Goal: Information Seeking & Learning: Compare options

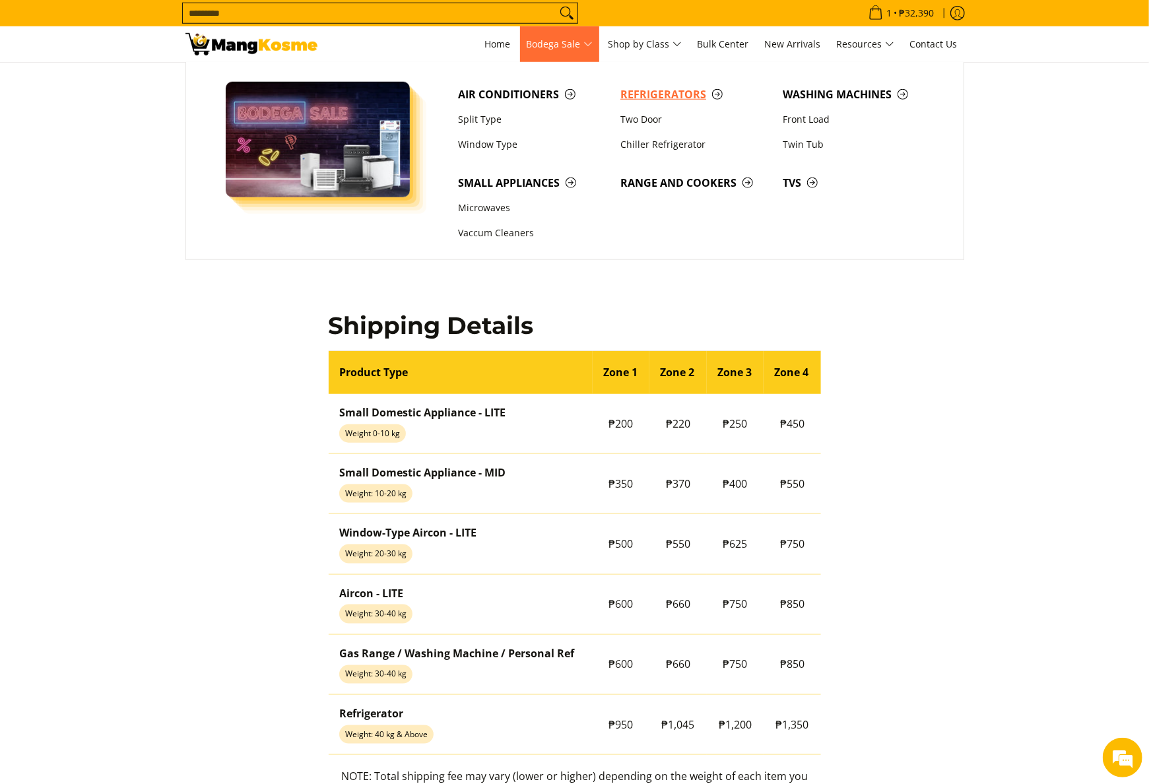
click at [678, 98] on span "Refrigerators" at bounding box center [694, 94] width 149 height 16
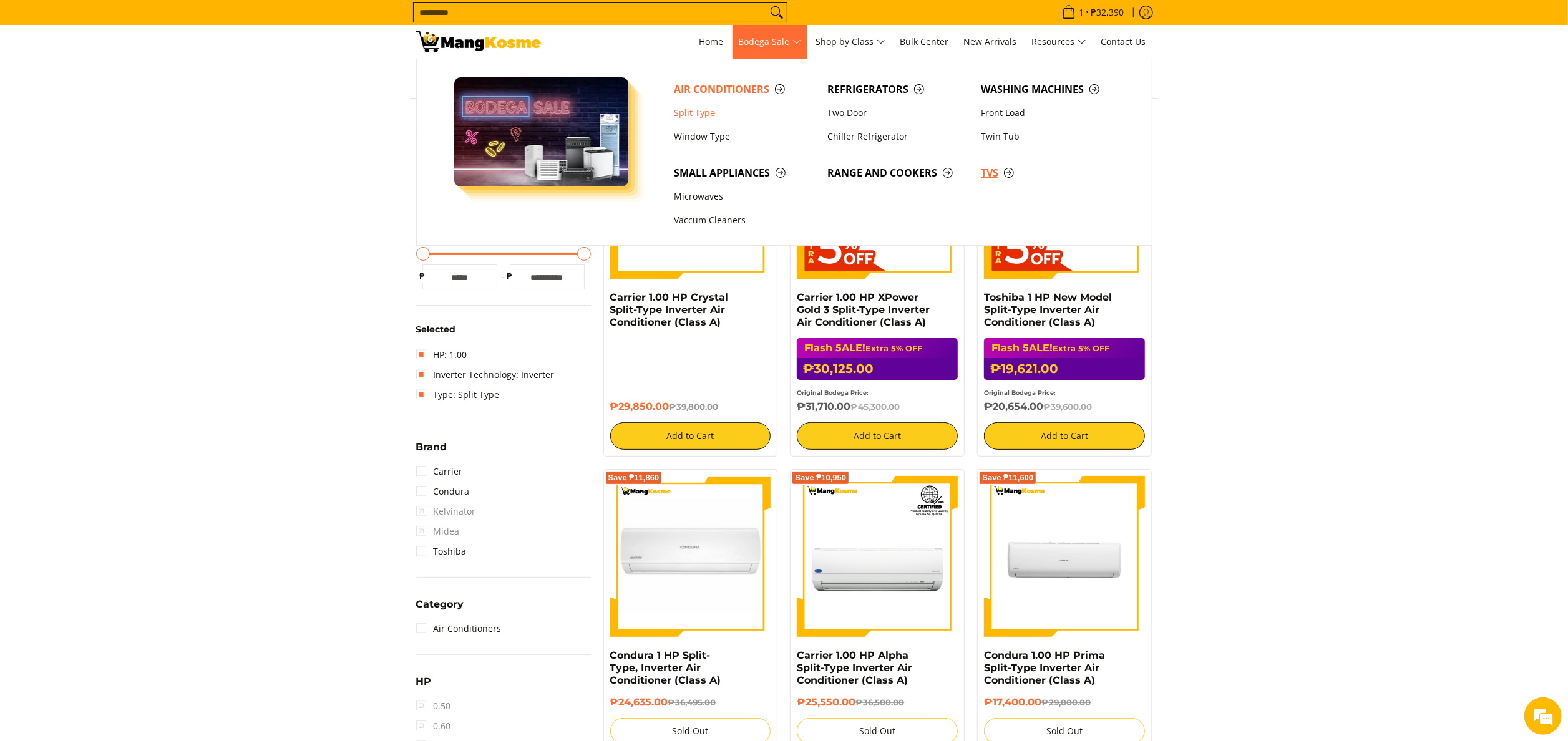
click at [982, 168] on span "TVs" at bounding box center [1051, 173] width 141 height 15
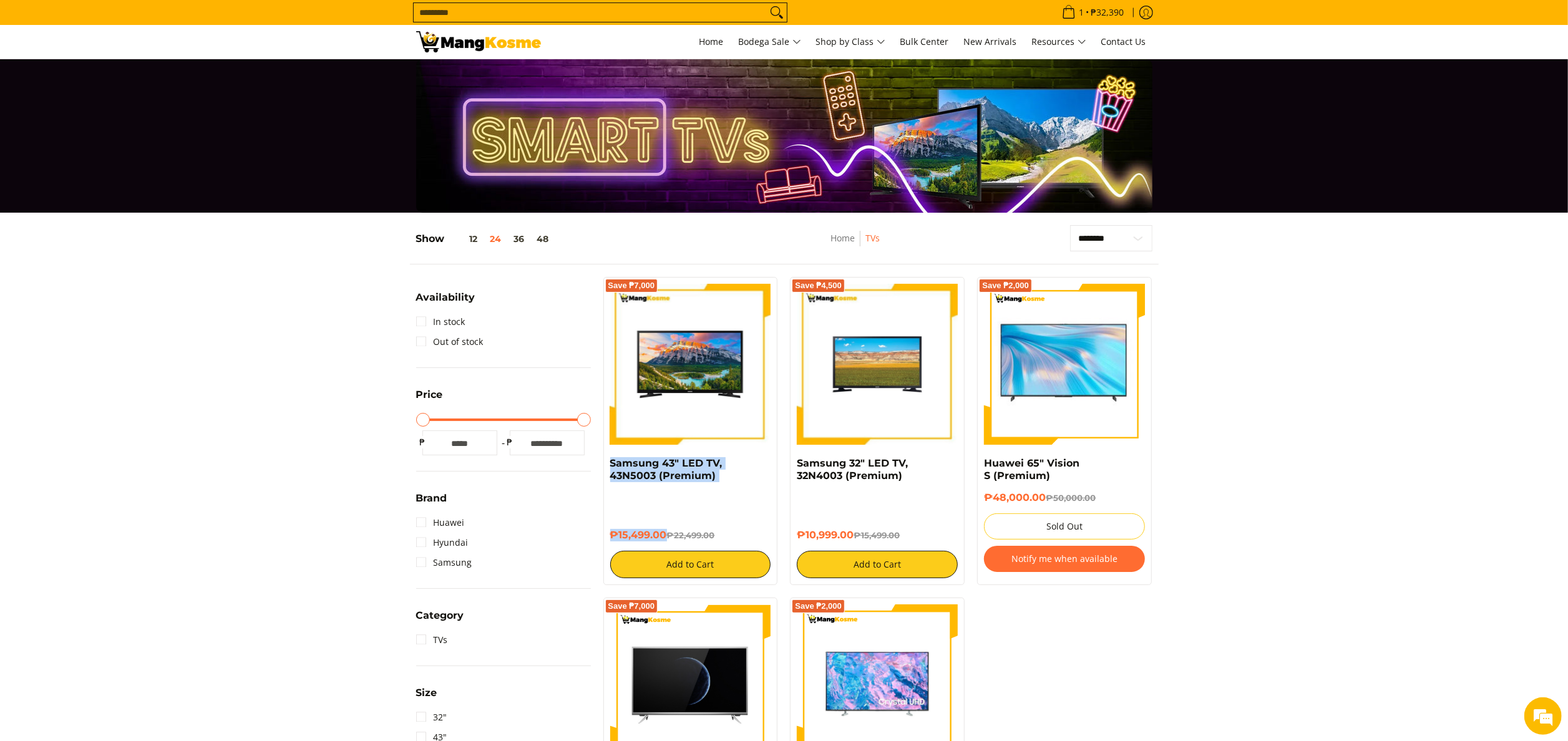
drag, startPoint x: 604, startPoint y: 464, endPoint x: 667, endPoint y: 527, distance: 89.1
click at [667, 527] on div "Save ₱7,000 Samsung 43" LED TV, 43N5003 (Premium) ₱15,499.00 ₱22,499.00 Add to …" at bounding box center [690, 431] width 175 height 308
copy div "Samsung 43" LED TV, 43N5003 (Premium) ₱15,499.00"
drag, startPoint x: 795, startPoint y: 460, endPoint x: 858, endPoint y: 543, distance: 104.2
click at [858, 543] on div "Save ₱4,500 Samsung 32" LED TV, 32N4003 (Premium) ₱10,999.00 ₱15,499.00 Add to …" at bounding box center [877, 431] width 175 height 308
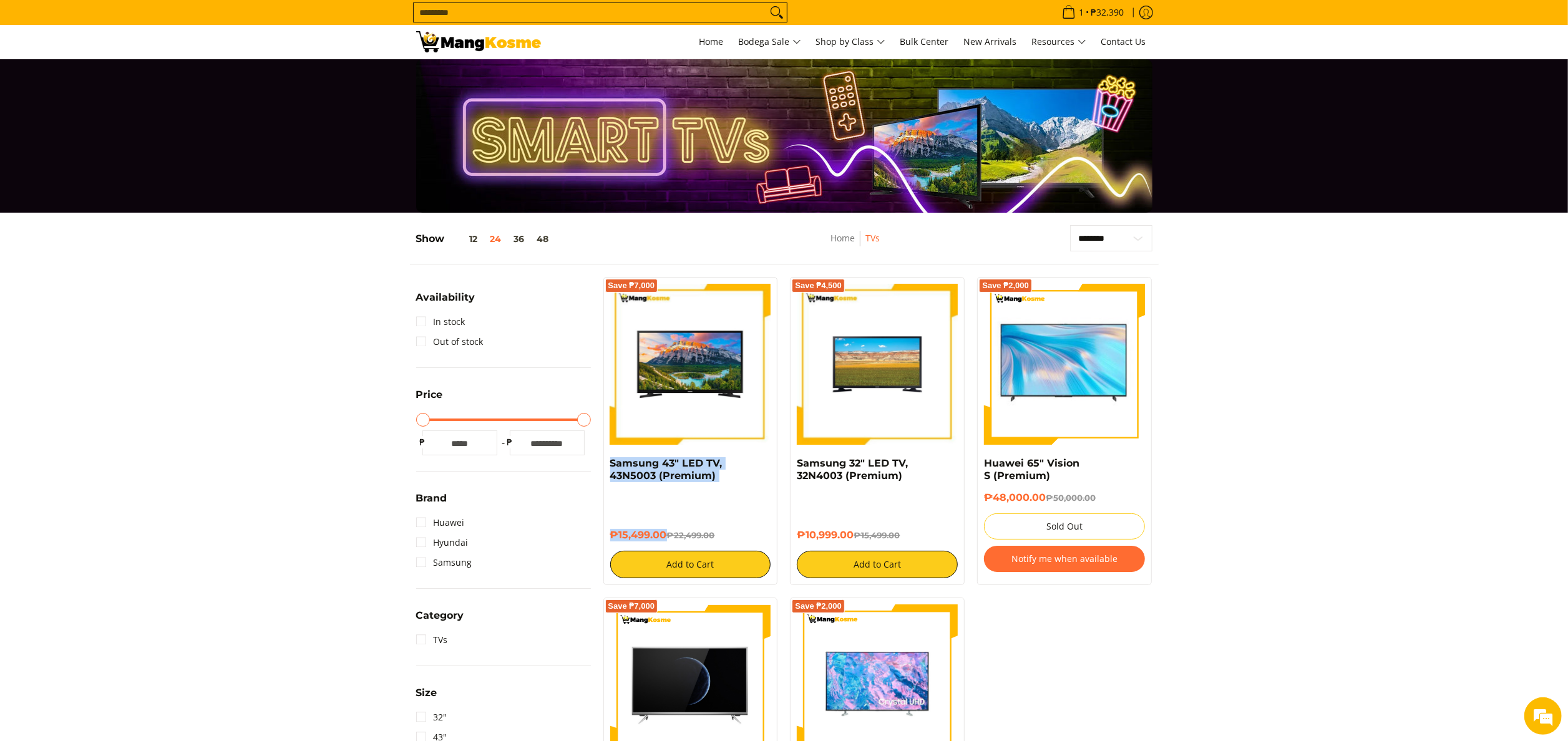
copy div "Samsung 32" LED TV, 32N4003 (Premium) ₱10,999.00"
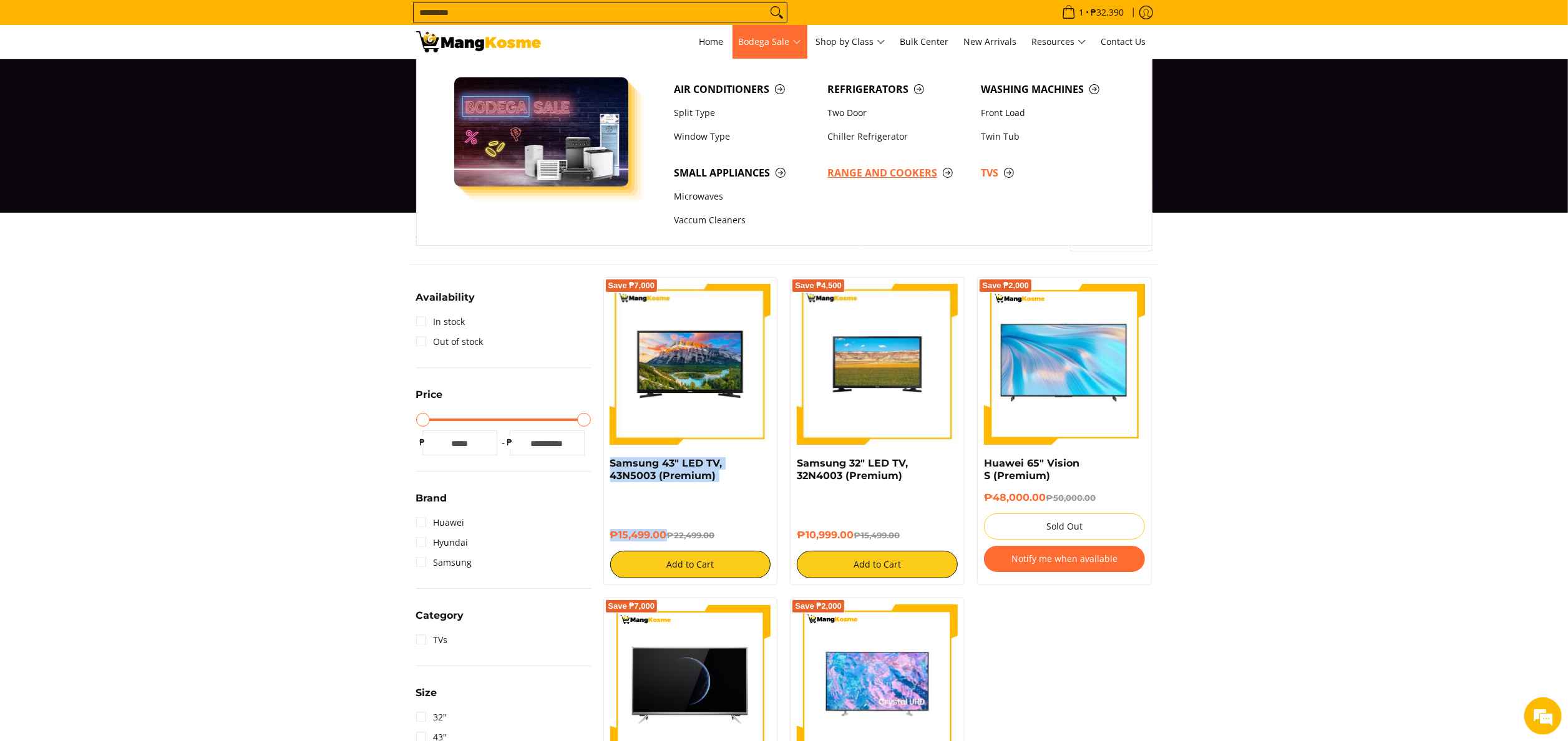
click at [876, 173] on span "Range and Cookers" at bounding box center [897, 173] width 141 height 15
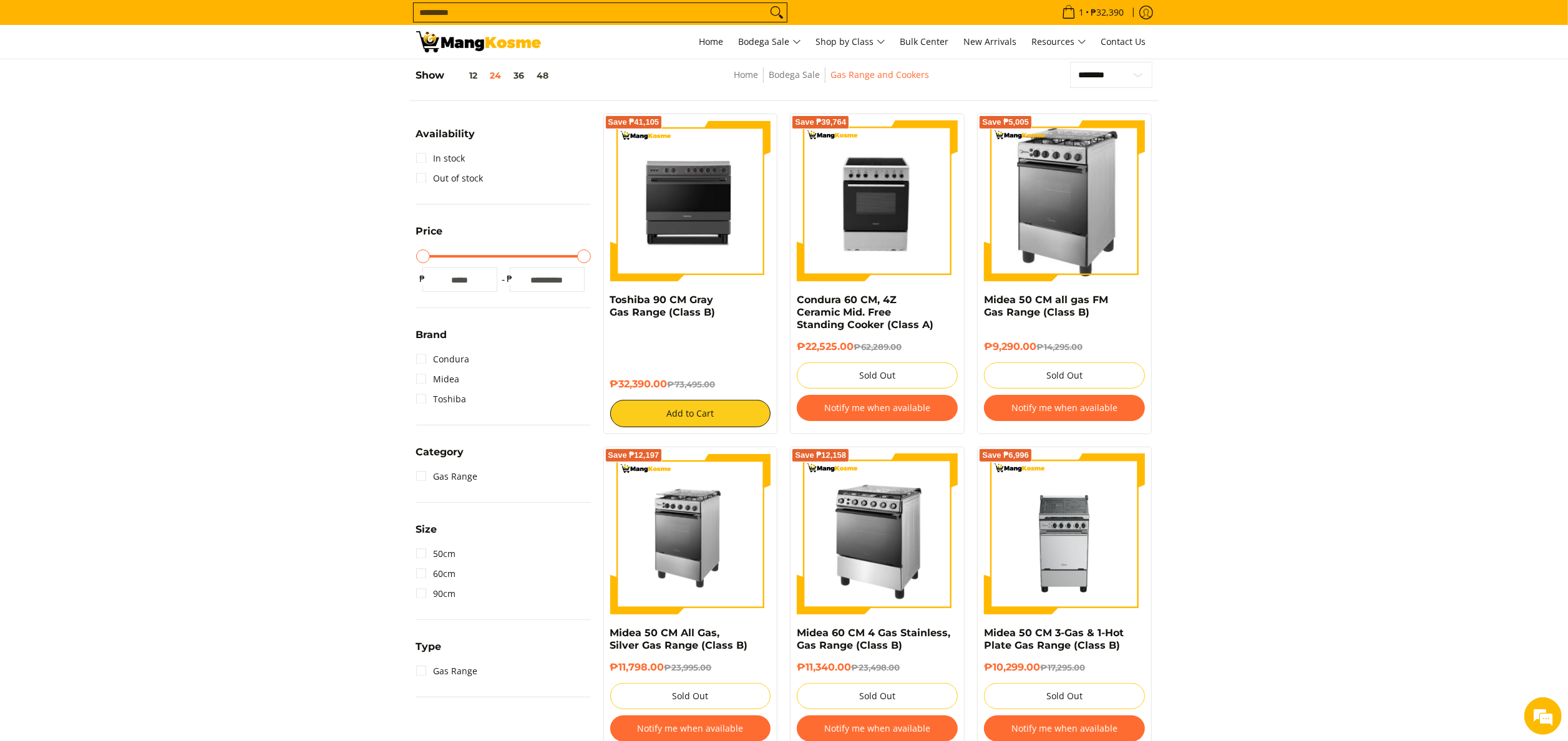
scroll to position [125, 0]
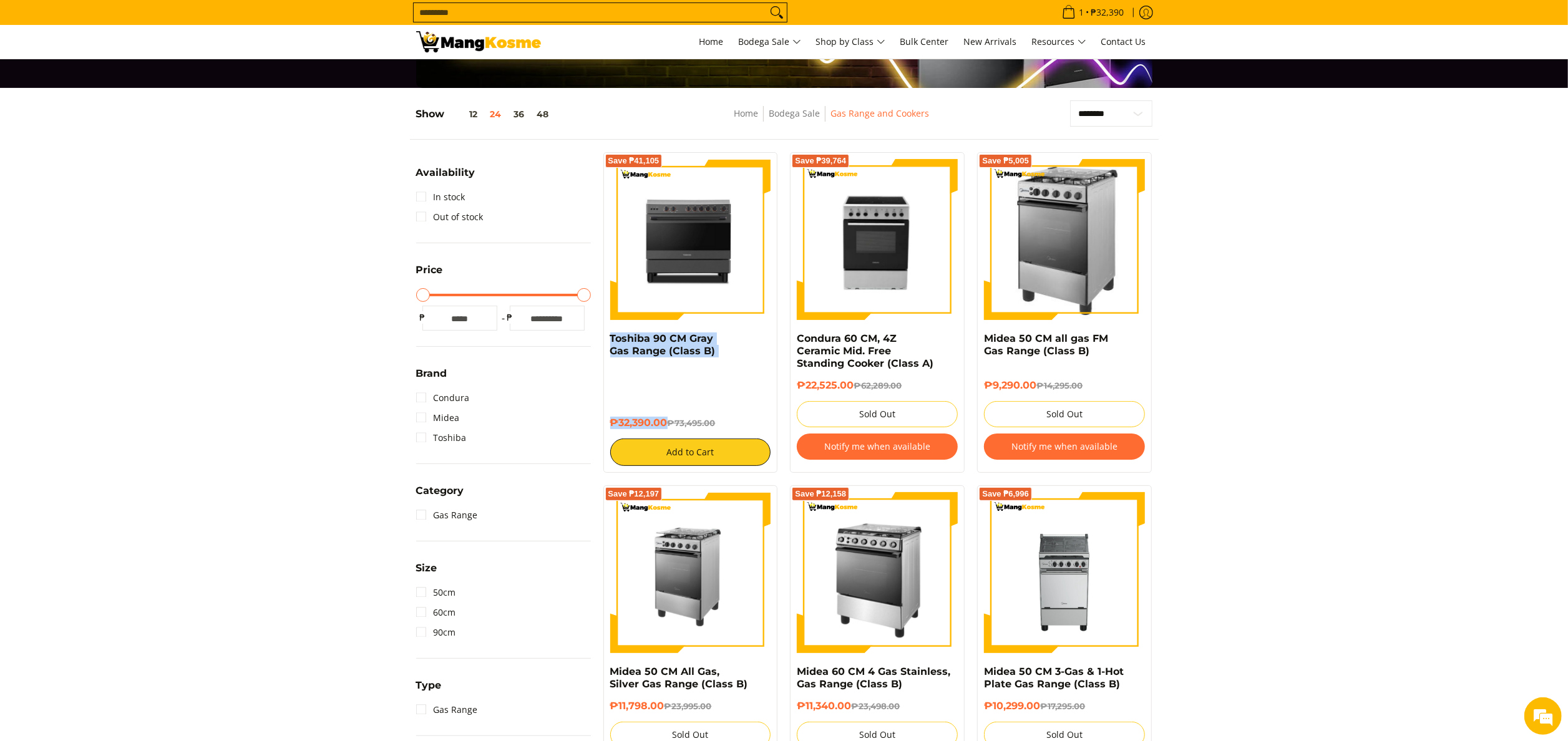
drag, startPoint x: 600, startPoint y: 339, endPoint x: 667, endPoint y: 425, distance: 109.0
click at [667, 425] on div "Save ₱41,105 Toshiba 90 CM Gray Gas Range (Class B) ₱32,390.00 ₱73,495.00 Add t…" at bounding box center [690, 312] width 187 height 320
copy div "Toshiba 90 CM Gray Gas Range (Class B) ₱32,390.00"
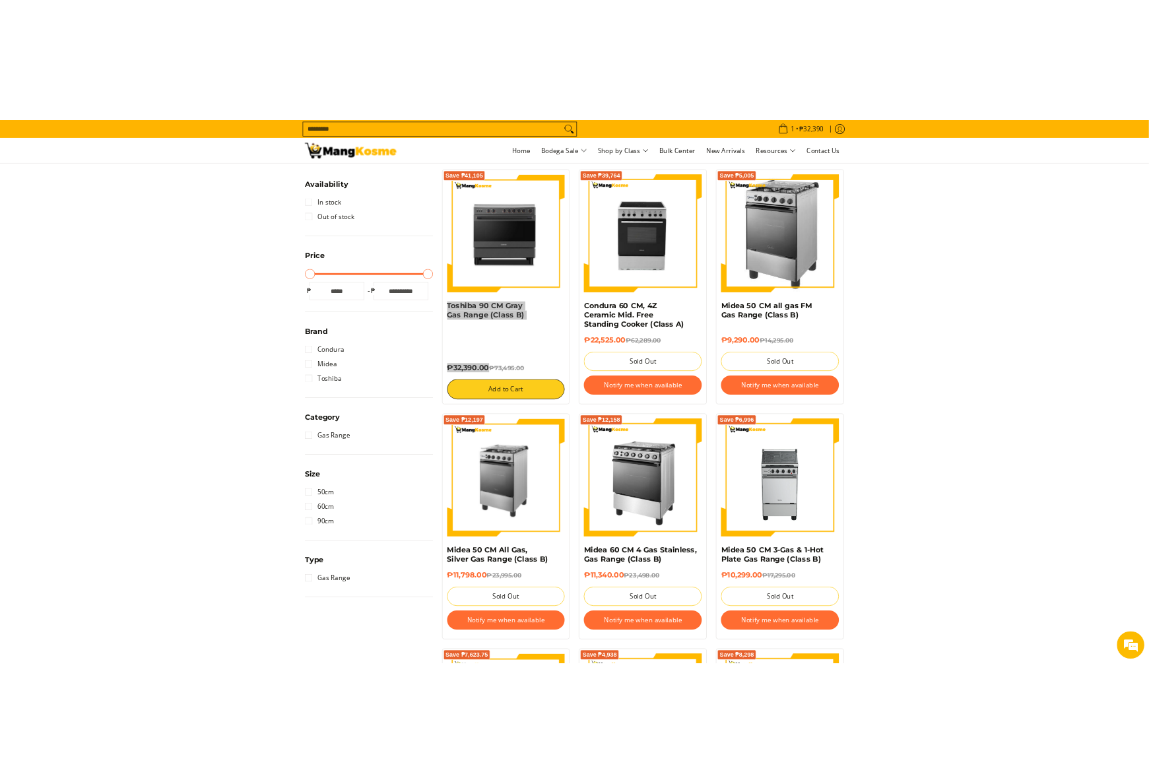
scroll to position [264, 0]
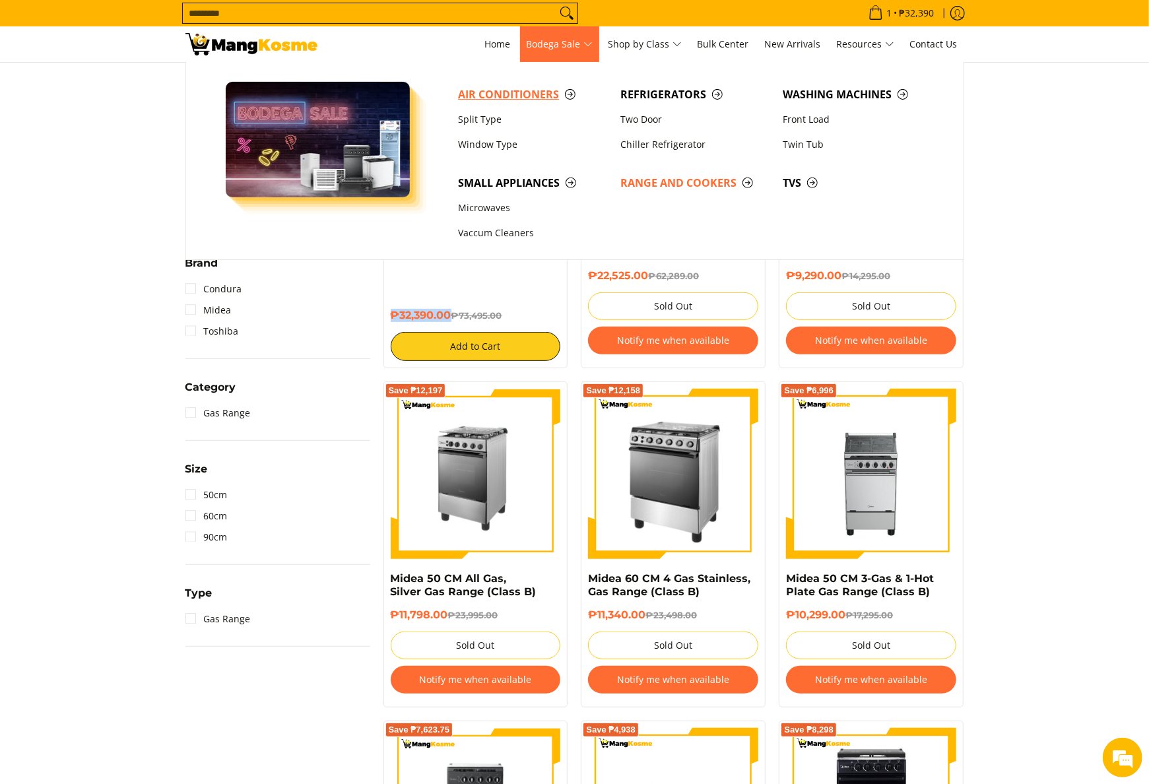
click at [503, 96] on span "Air Conditioners" at bounding box center [532, 94] width 149 height 16
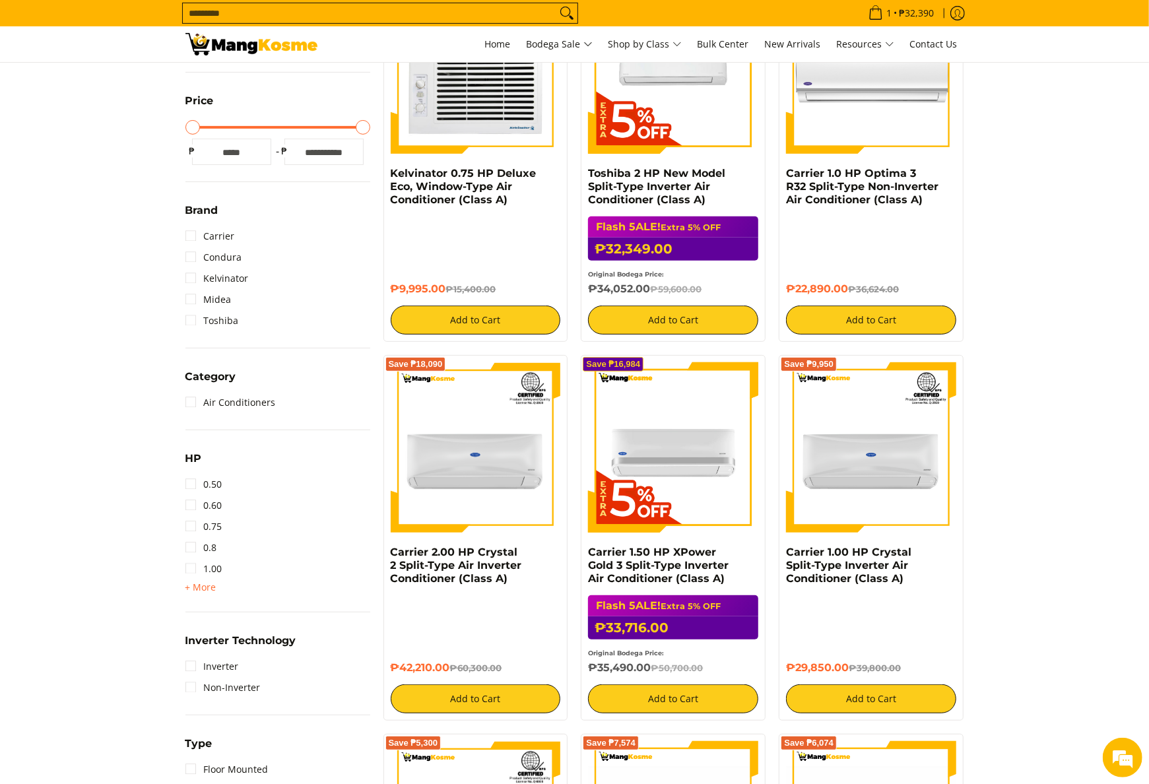
scroll to position [132, 0]
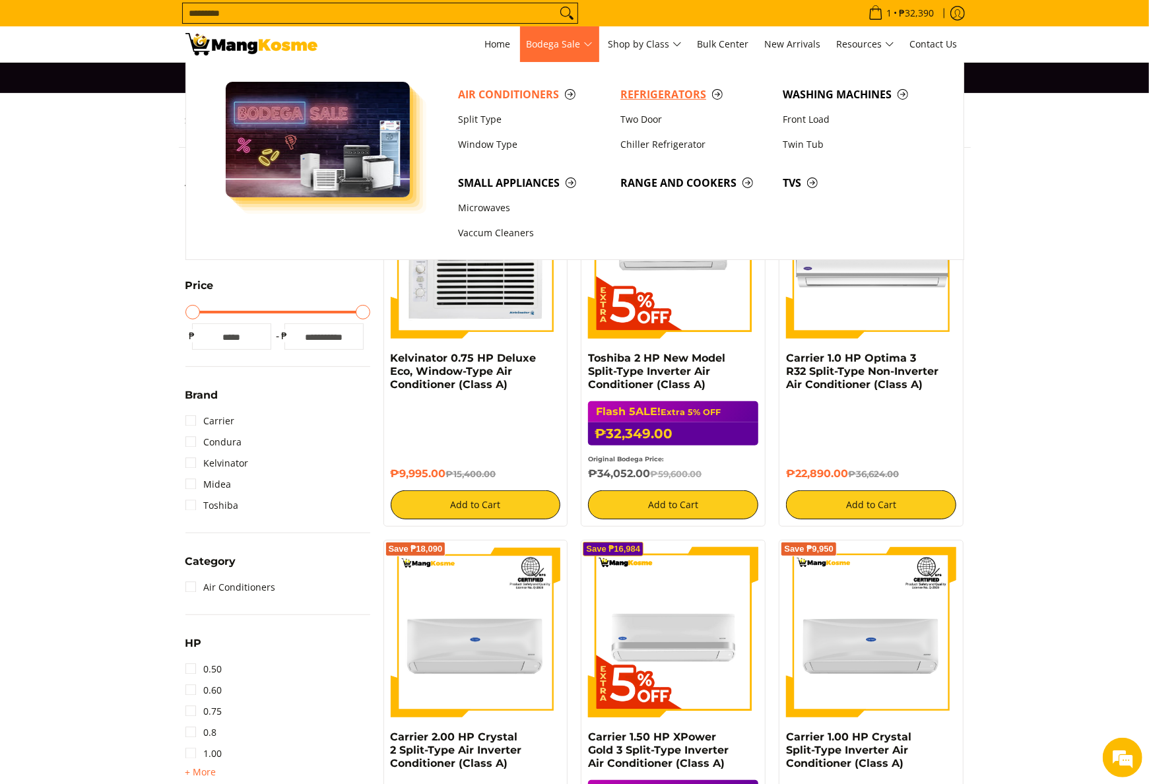
click at [631, 96] on span "Refrigerators" at bounding box center [694, 94] width 149 height 16
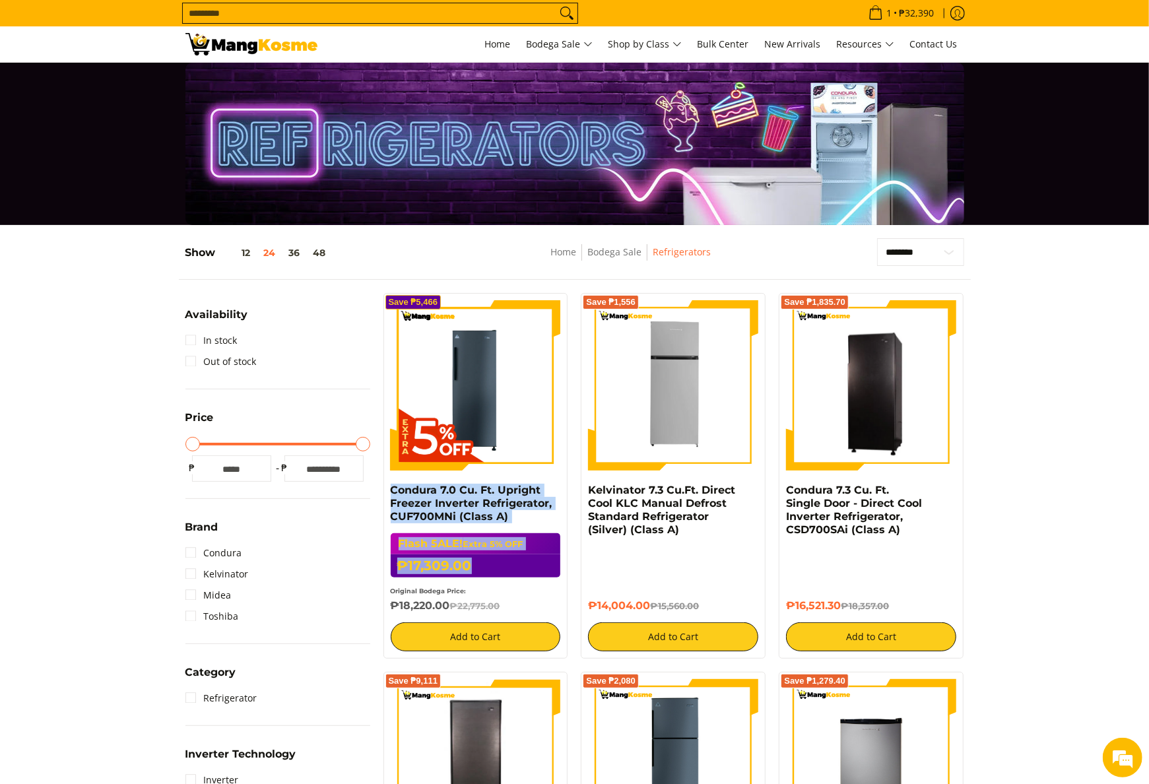
drag, startPoint x: 383, startPoint y: 486, endPoint x: 488, endPoint y: 573, distance: 136.4
click at [488, 573] on div "Save ₱5,466 Condura 7.0 Cu. Ft. Upright Freezer Inverter Refrigerator, CUF700MN…" at bounding box center [475, 476] width 185 height 366
copy div "Condura 7.0 Cu. Ft. Upright Freezer Inverter Refrigerator, CUF700MNi (Class A) …"
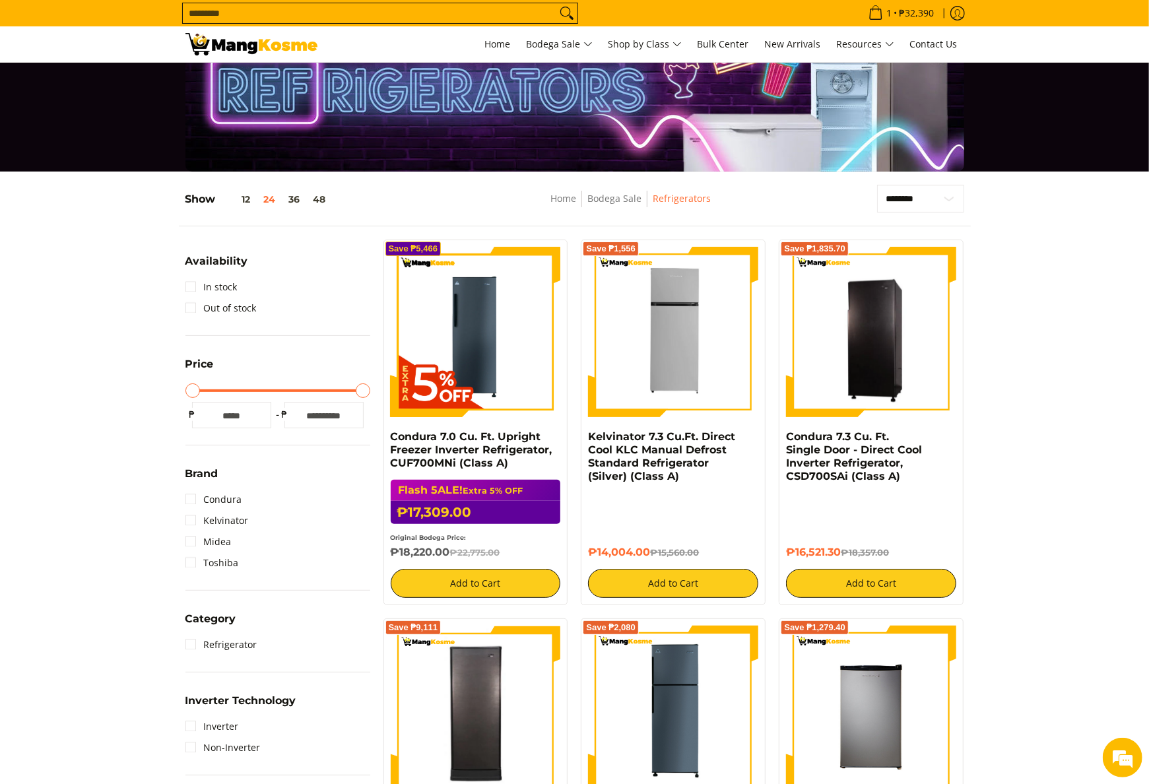
scroll to position [132, 0]
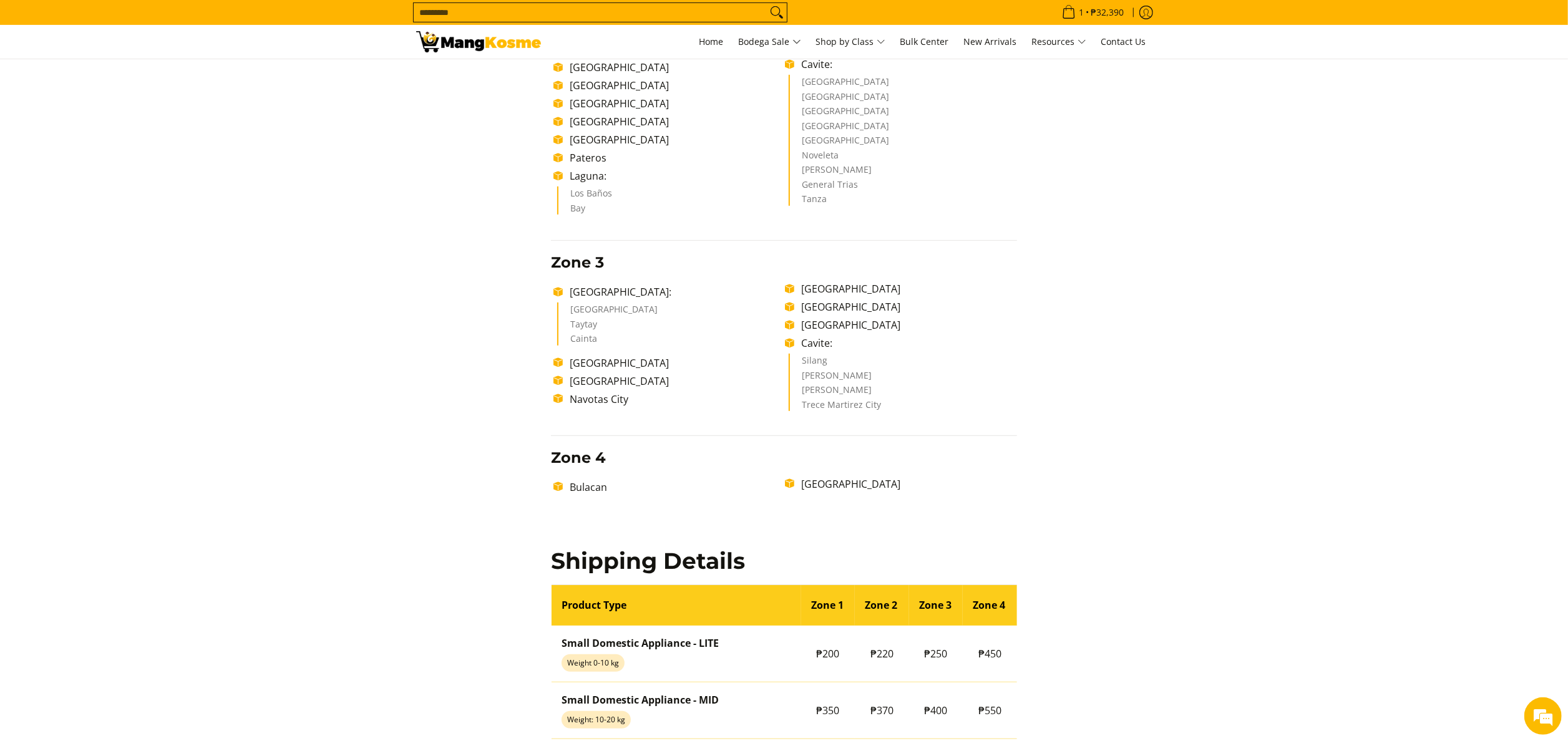
scroll to position [683, 0]
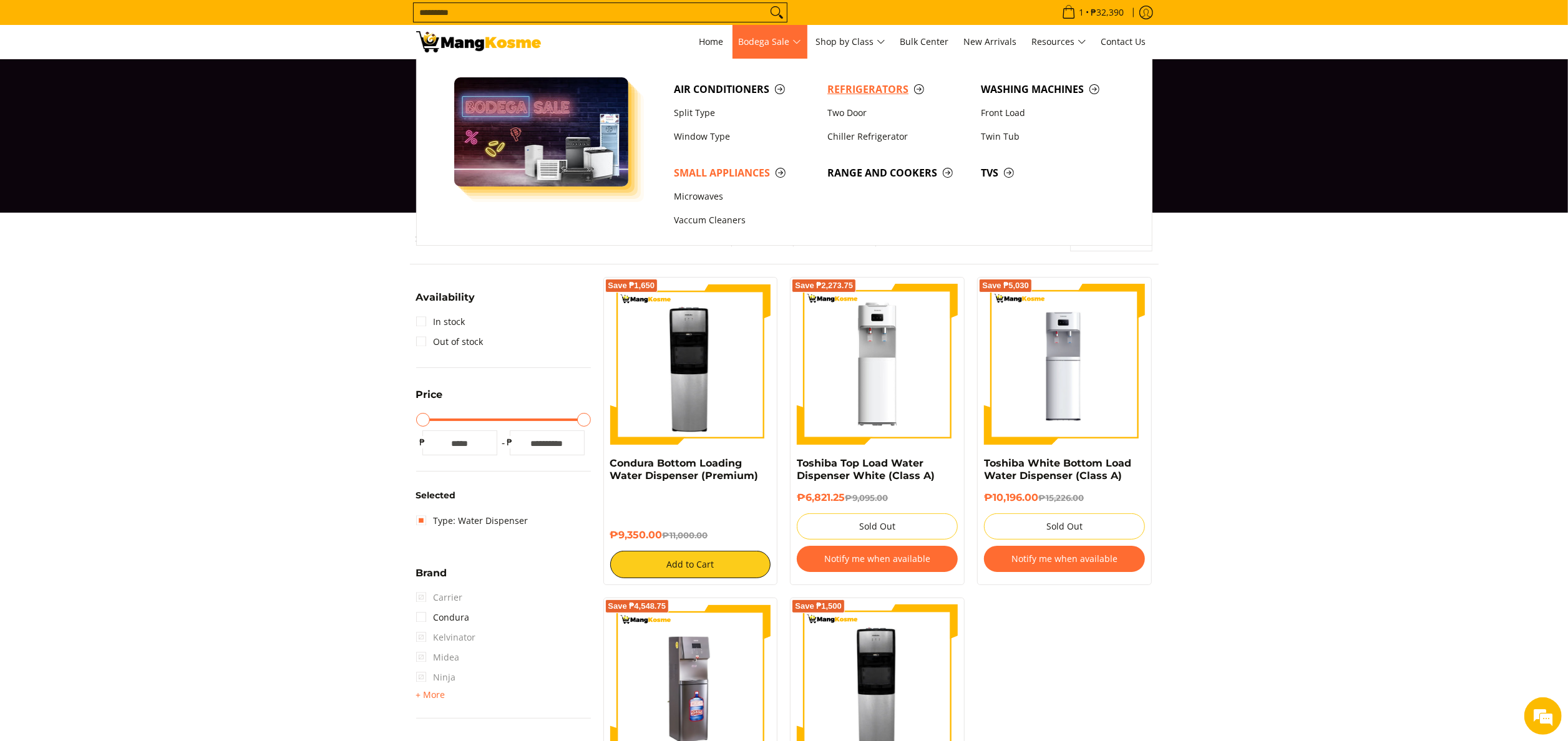
click at [850, 85] on span "Refrigerators" at bounding box center [897, 89] width 141 height 15
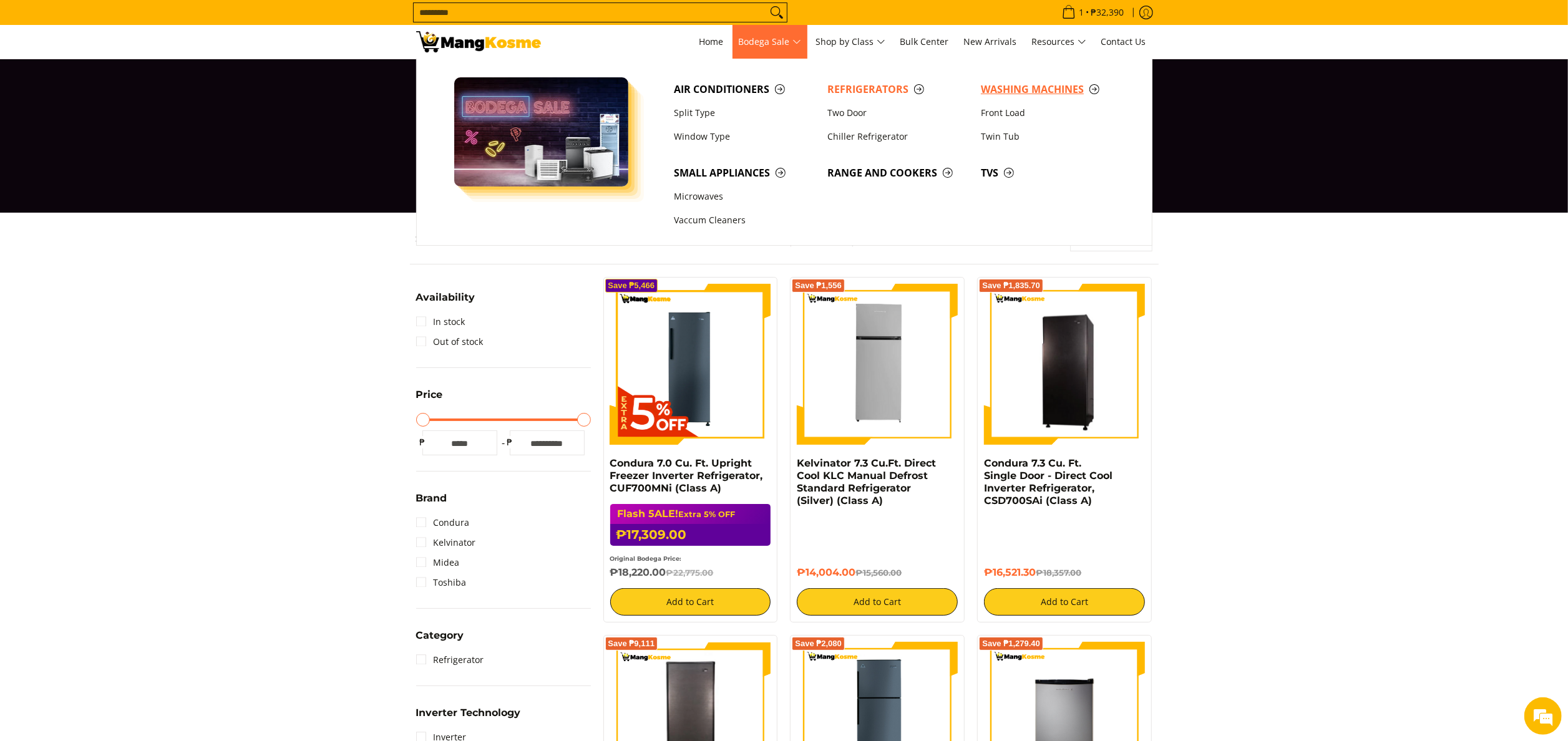
click at [1020, 94] on span "Washing Machines" at bounding box center [1051, 89] width 141 height 15
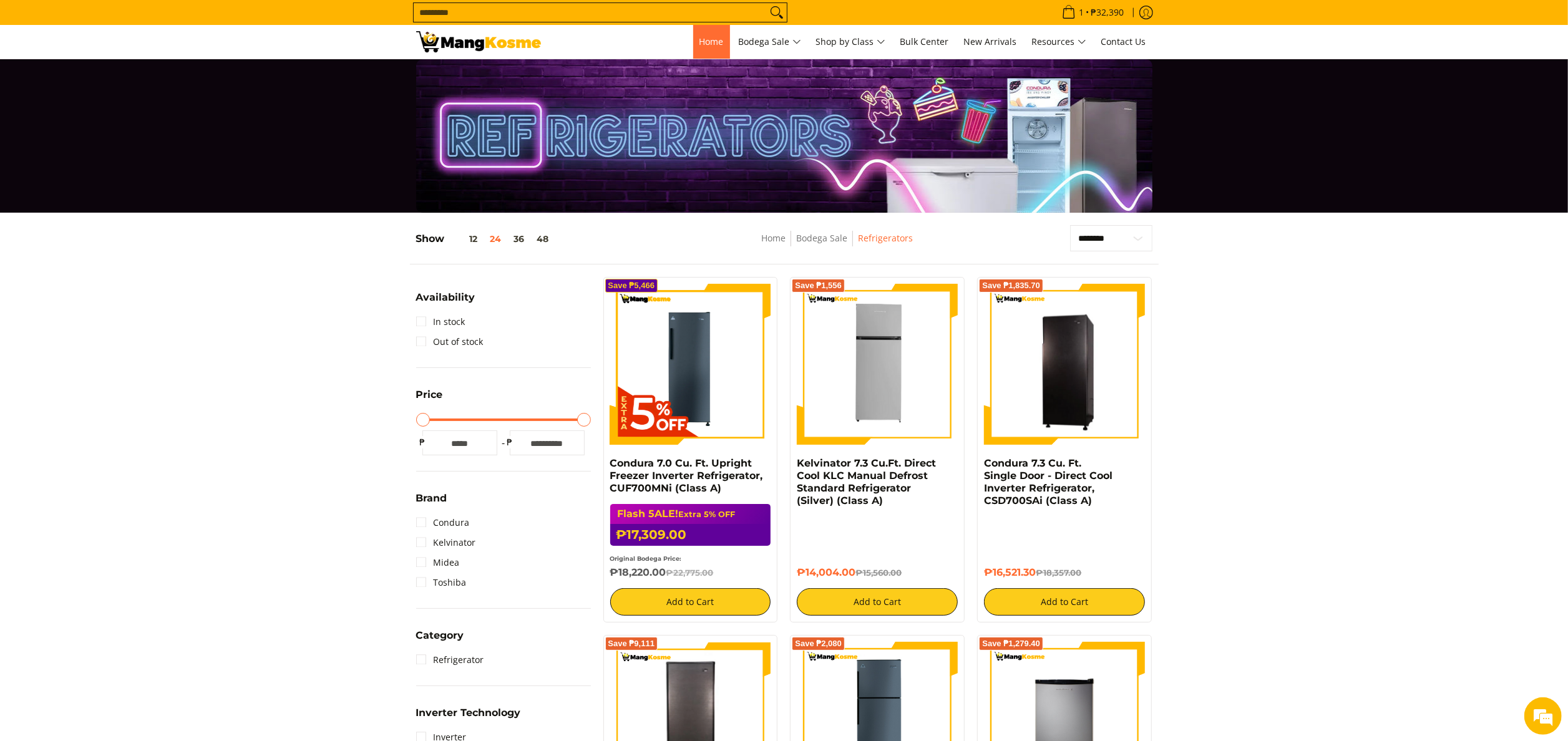
click at [706, 42] on span "Home" at bounding box center [712, 42] width 25 height 12
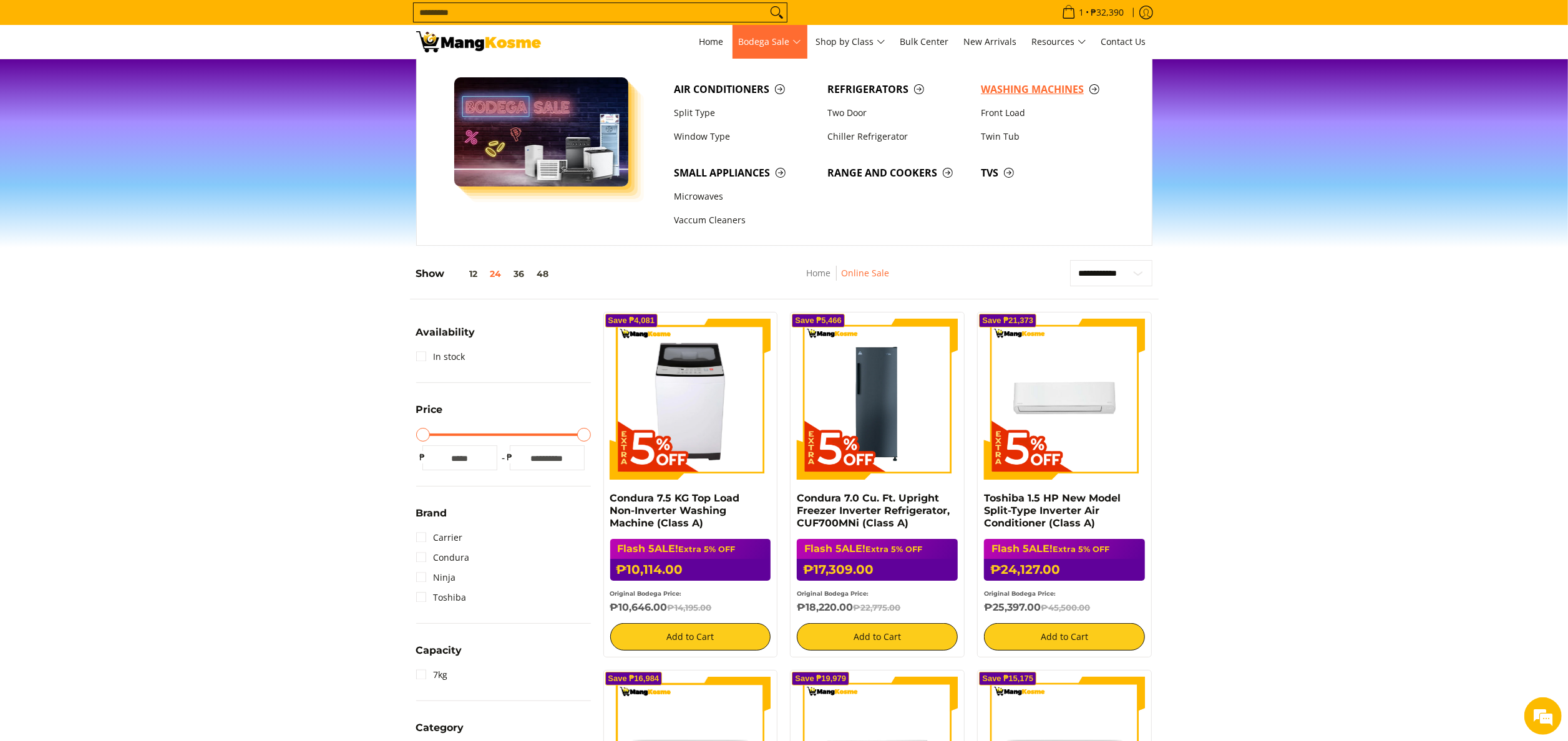
click at [1008, 93] on span "Washing Machines" at bounding box center [1051, 89] width 141 height 15
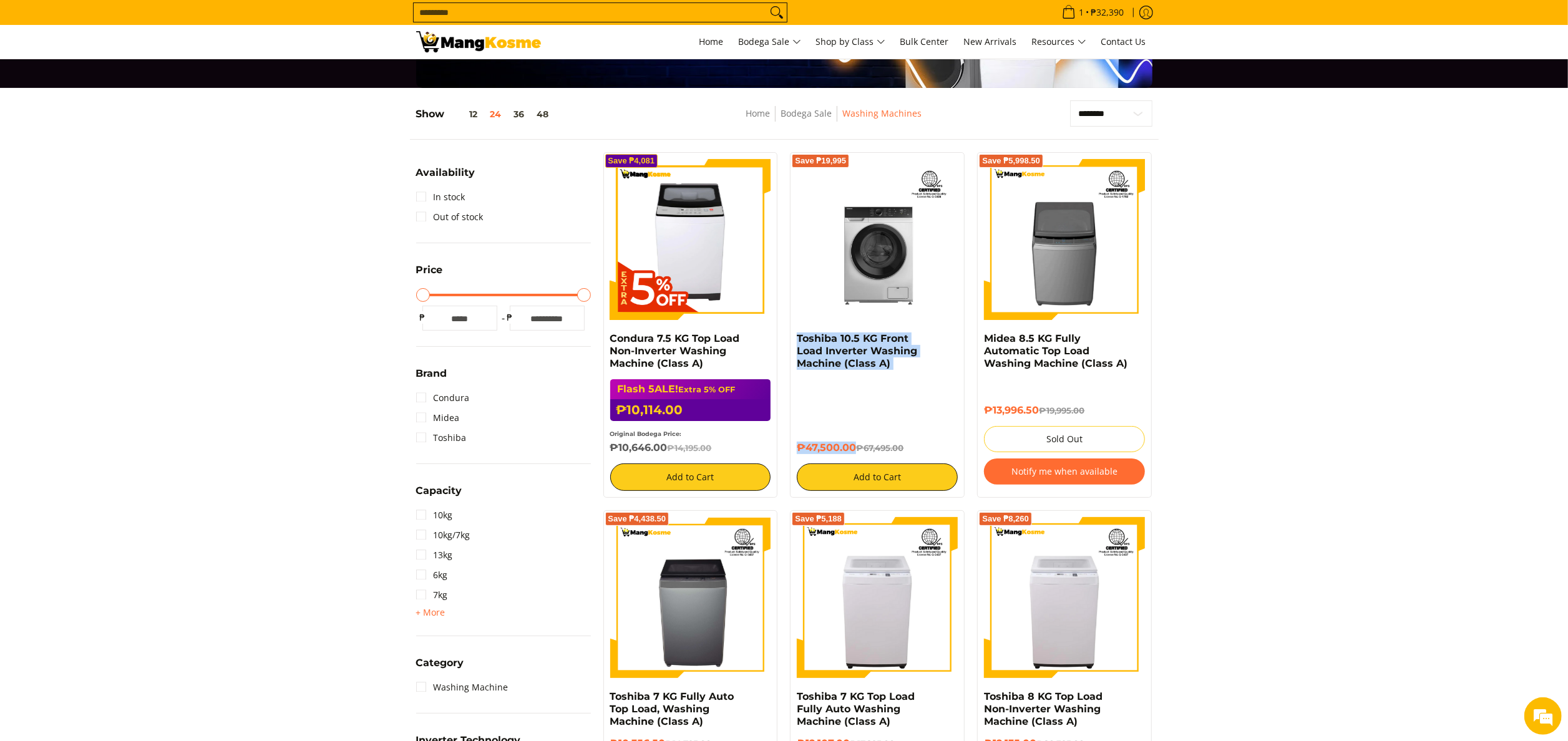
drag, startPoint x: 794, startPoint y: 342, endPoint x: 854, endPoint y: 450, distance: 123.5
click at [854, 450] on div "Save ₱19,995 Toshiba 10.5 KG Front Load Inverter Washing Machine (Class A) ₱47,…" at bounding box center [877, 325] width 175 height 346
copy div "Toshiba 10.5 KG Front Load Inverter Washing Machine (Class A) ₱47,500.00"
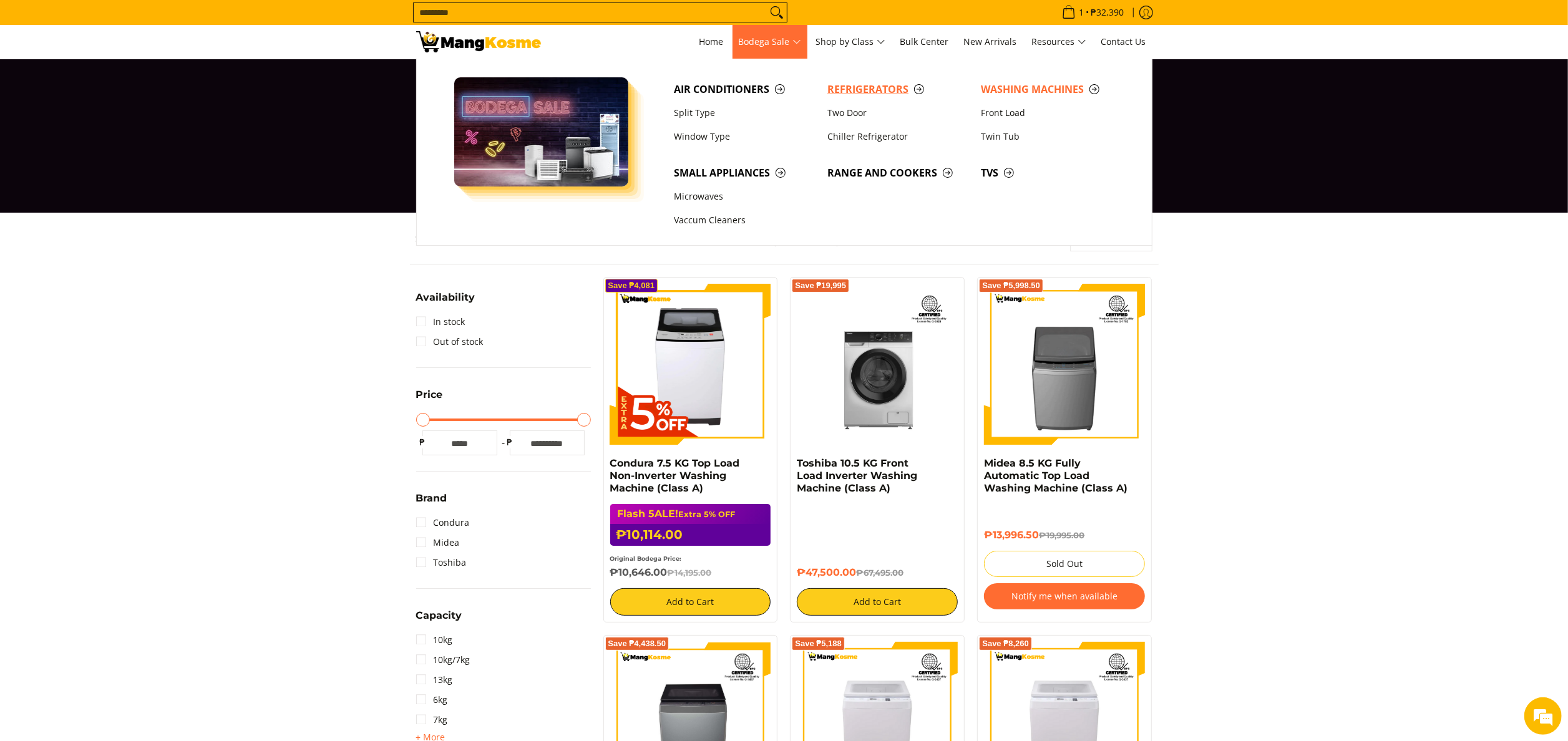
click at [821, 95] on link "Refrigerators" at bounding box center [897, 89] width 153 height 24
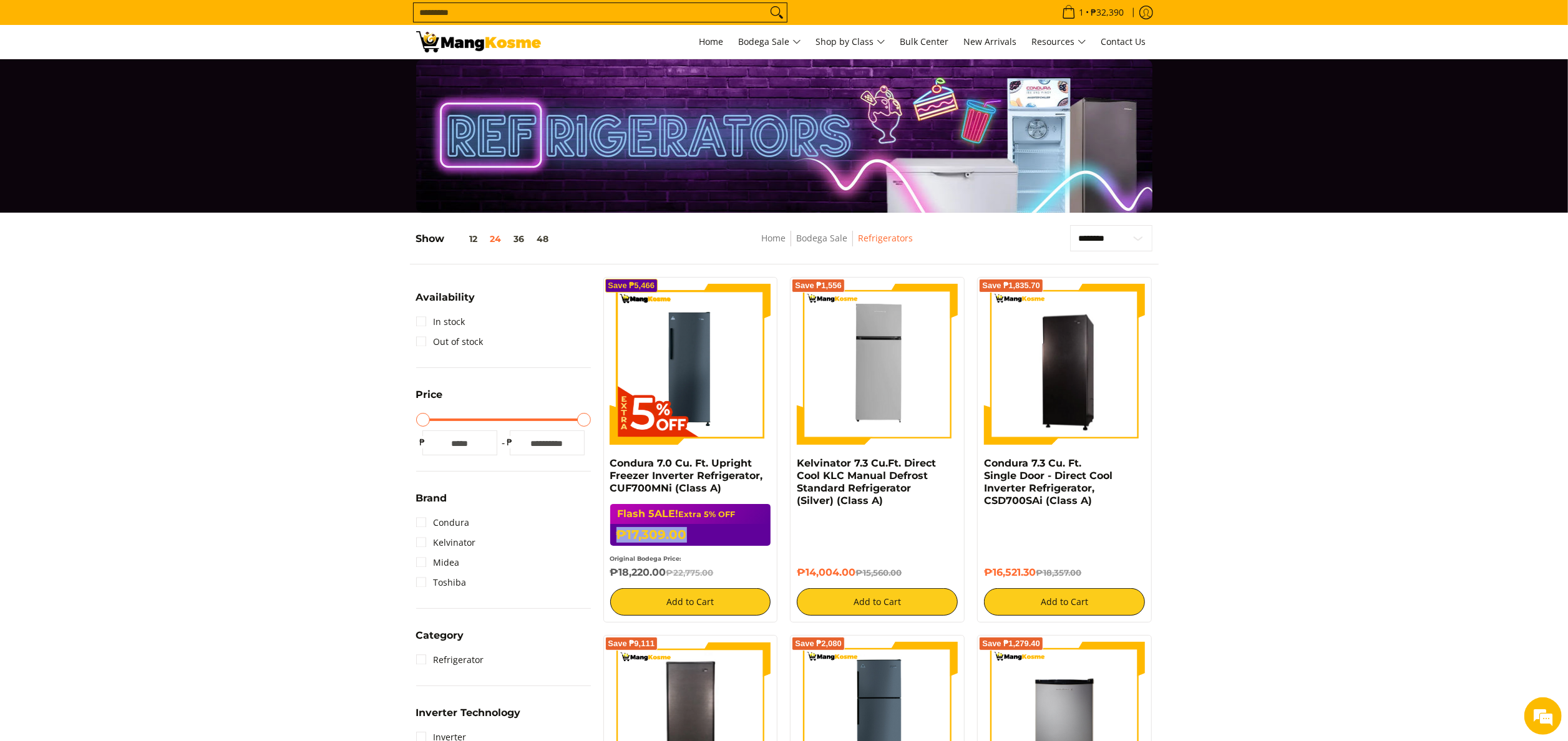
drag, startPoint x: 619, startPoint y: 532, endPoint x: 687, endPoint y: 532, distance: 68.0
click at [687, 532] on h6 "₱17,309.00 ₱22,775.00" at bounding box center [690, 534] width 161 height 22
copy h6 "₱17,309.00"
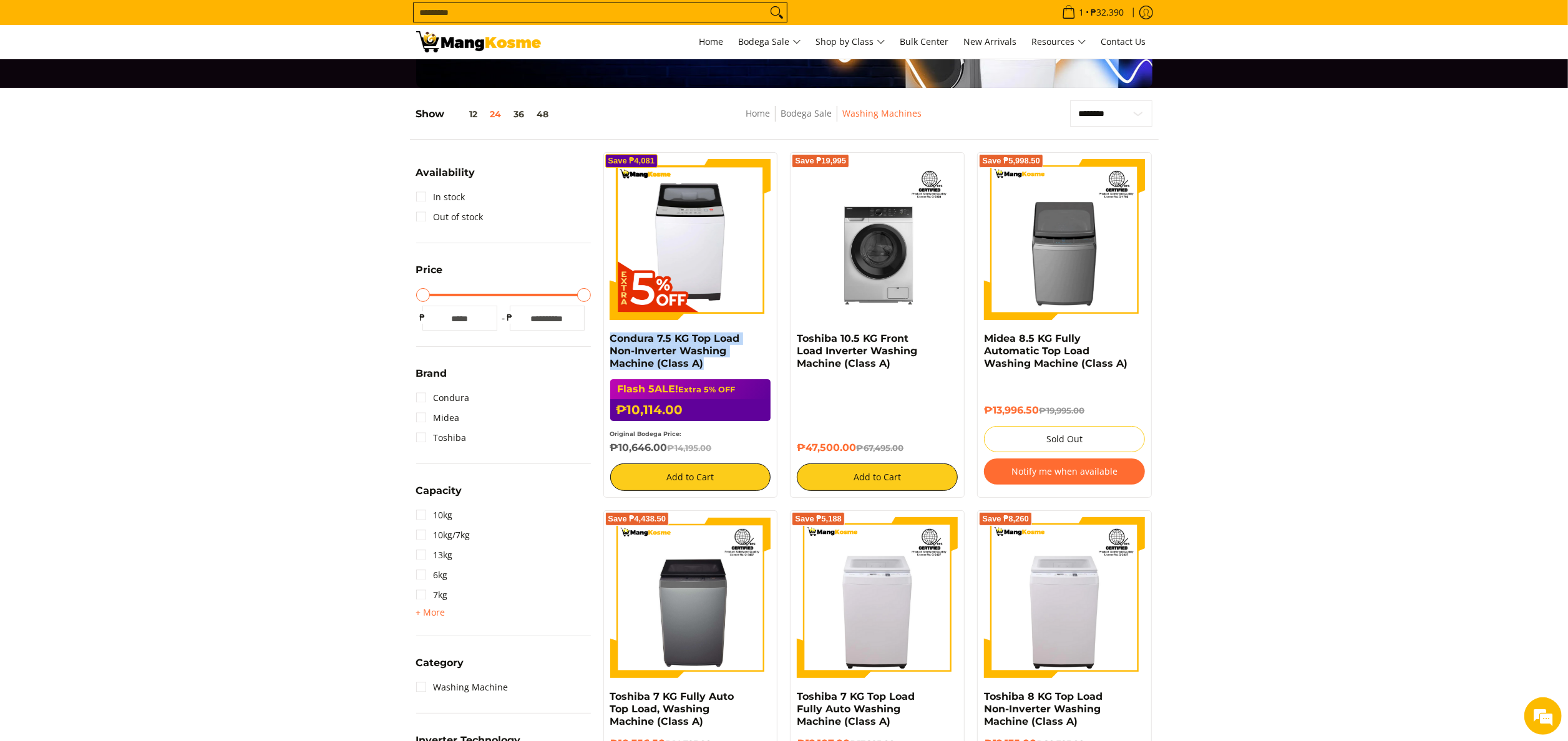
drag, startPoint x: 607, startPoint y: 335, endPoint x: 723, endPoint y: 365, distance: 119.8
click at [723, 365] on div "Save ₱4,081 Condura 7.5 KG Top Load Non-Inverter Washing Machine (Class A) Flas…" at bounding box center [690, 325] width 175 height 346
copy link "Condura 7.5 KG Top Load Non-Inverter Washing Machine (Class A)"
copy link "Toshiba 10.5 KG Front Load Inverter Washing Machine (Class A)"
drag, startPoint x: 792, startPoint y: 339, endPoint x: 898, endPoint y: 366, distance: 109.4
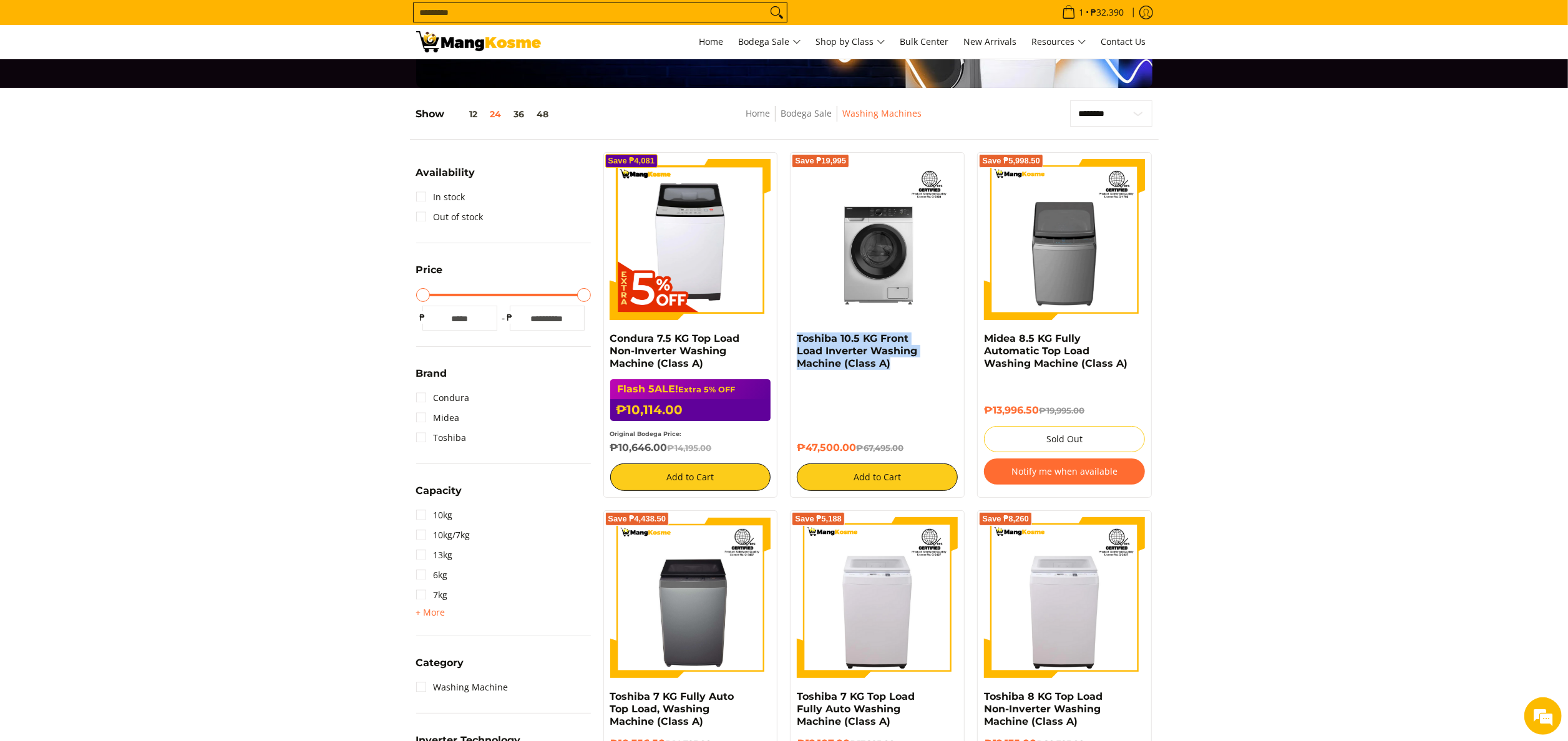
click at [898, 366] on div "Save ₱19,995 Toshiba 10.5 KG Front Load Inverter Washing Machine (Class A) ₱47,…" at bounding box center [877, 325] width 175 height 346
drag, startPoint x: 799, startPoint y: 447, endPoint x: 862, endPoint y: 449, distance: 63.0
click at [862, 449] on h6 "₱47,500.00 ₱67,495.00" at bounding box center [878, 447] width 161 height 12
copy h6 "₱47,500.00 ₱"
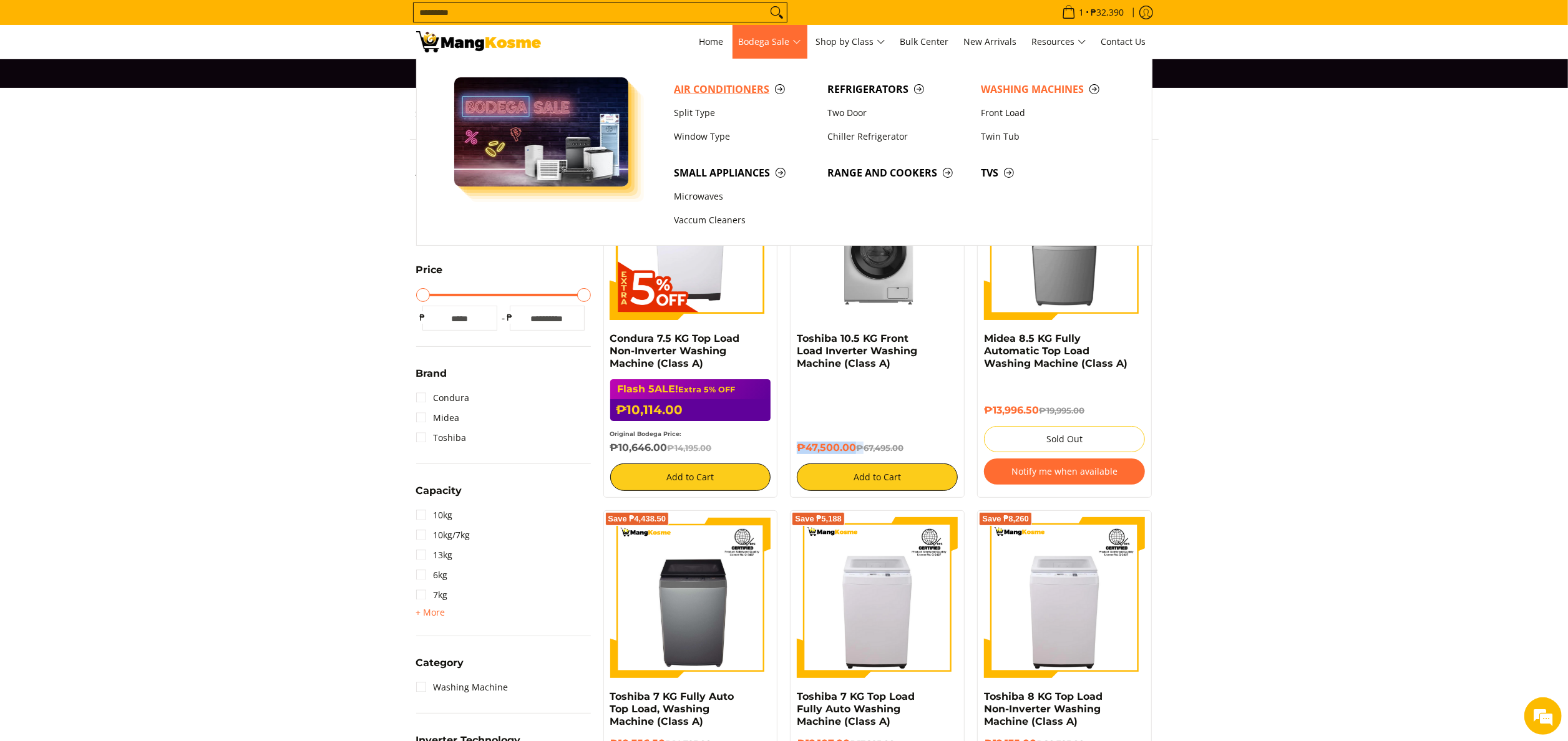
click at [739, 82] on span "Air Conditioners" at bounding box center [744, 89] width 141 height 15
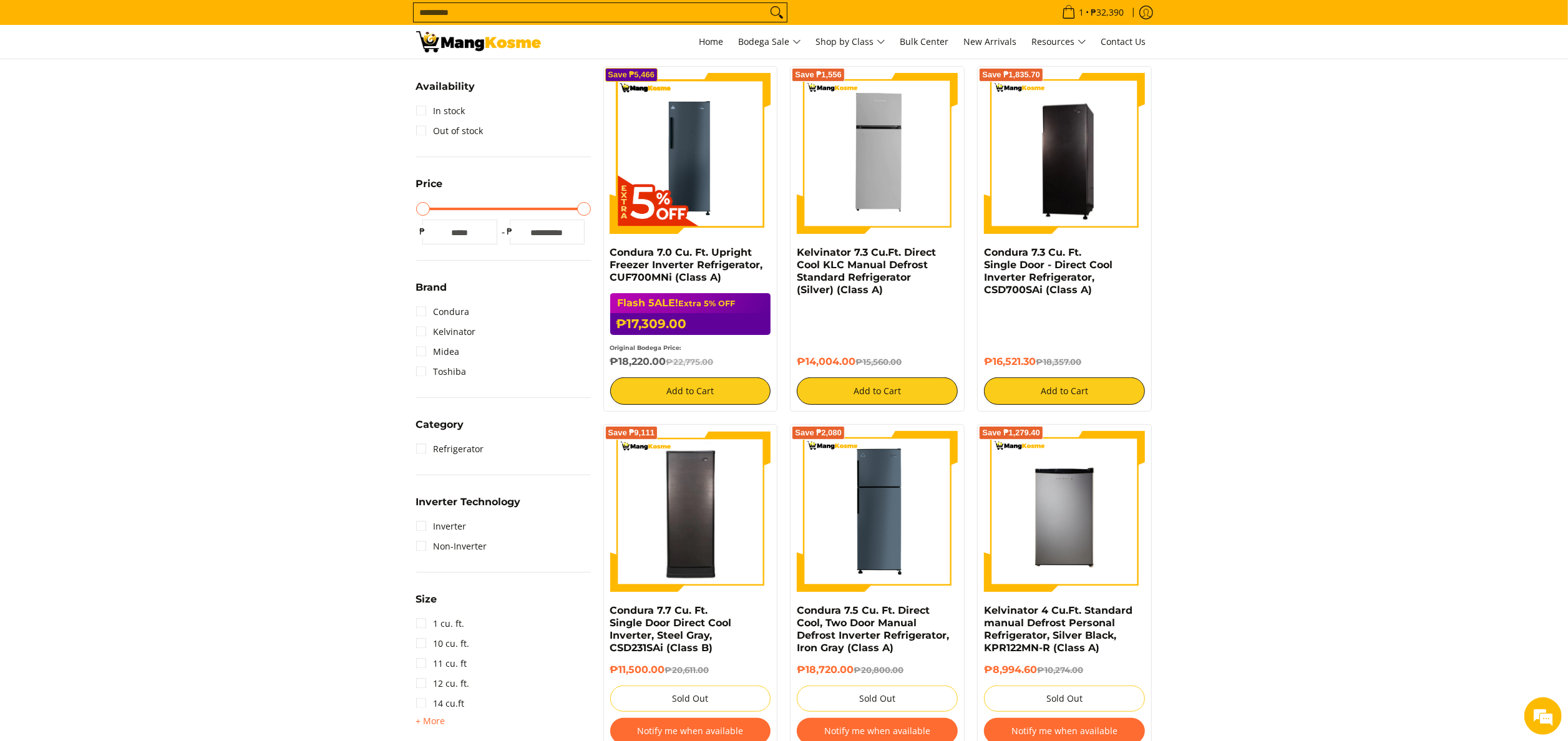
scroll to position [250, 0]
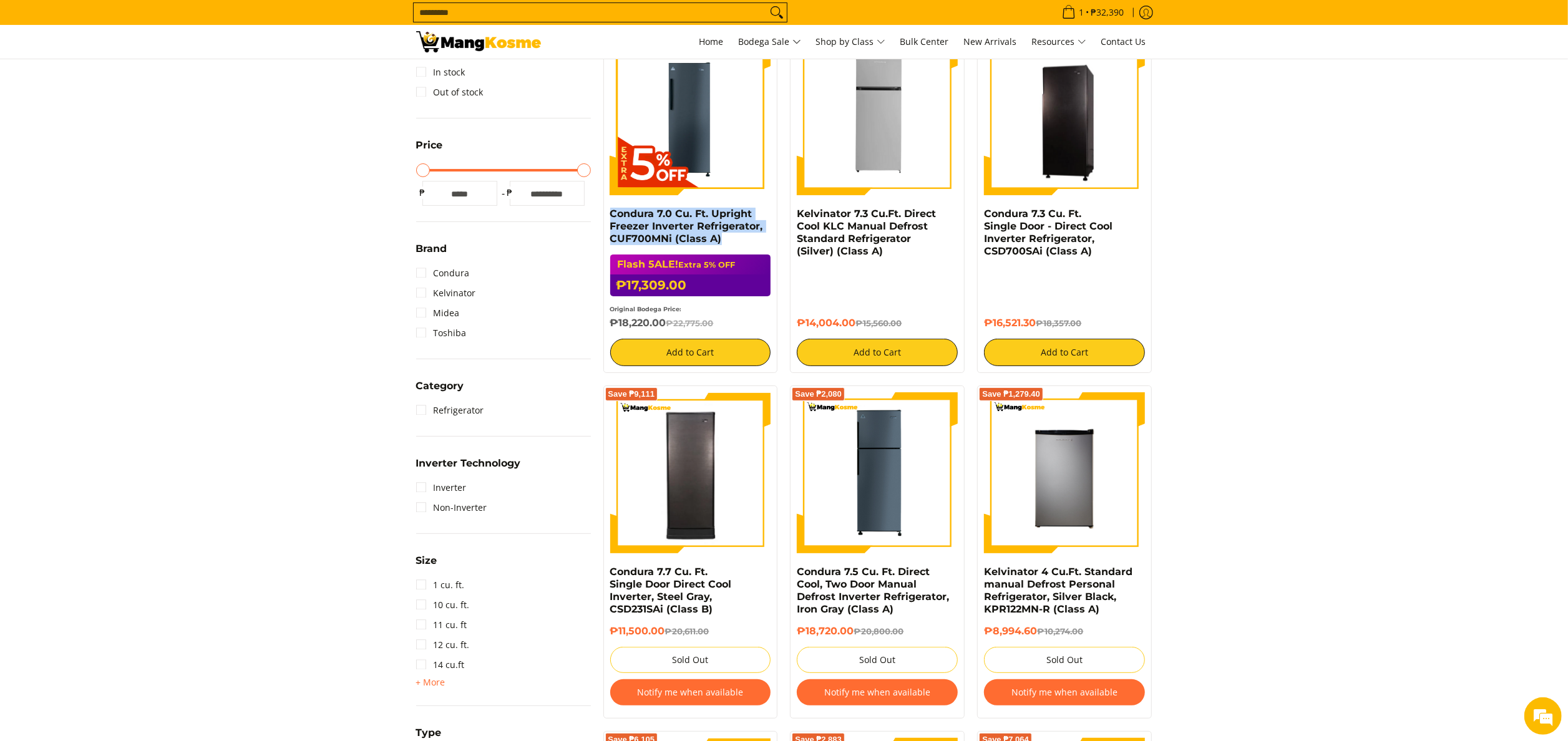
drag, startPoint x: 602, startPoint y: 210, endPoint x: 727, endPoint y: 245, distance: 129.8
click at [727, 245] on div "Save ₱5,466 Condura 7.0 Cu. Ft. Upright Freezer Inverter Refrigerator, CUF700MN…" at bounding box center [690, 200] width 175 height 346
copy link "Condura 7.0 Cu. Ft. Upright Freezer Inverter Refrigerator, CUF700MNi (Class A)"
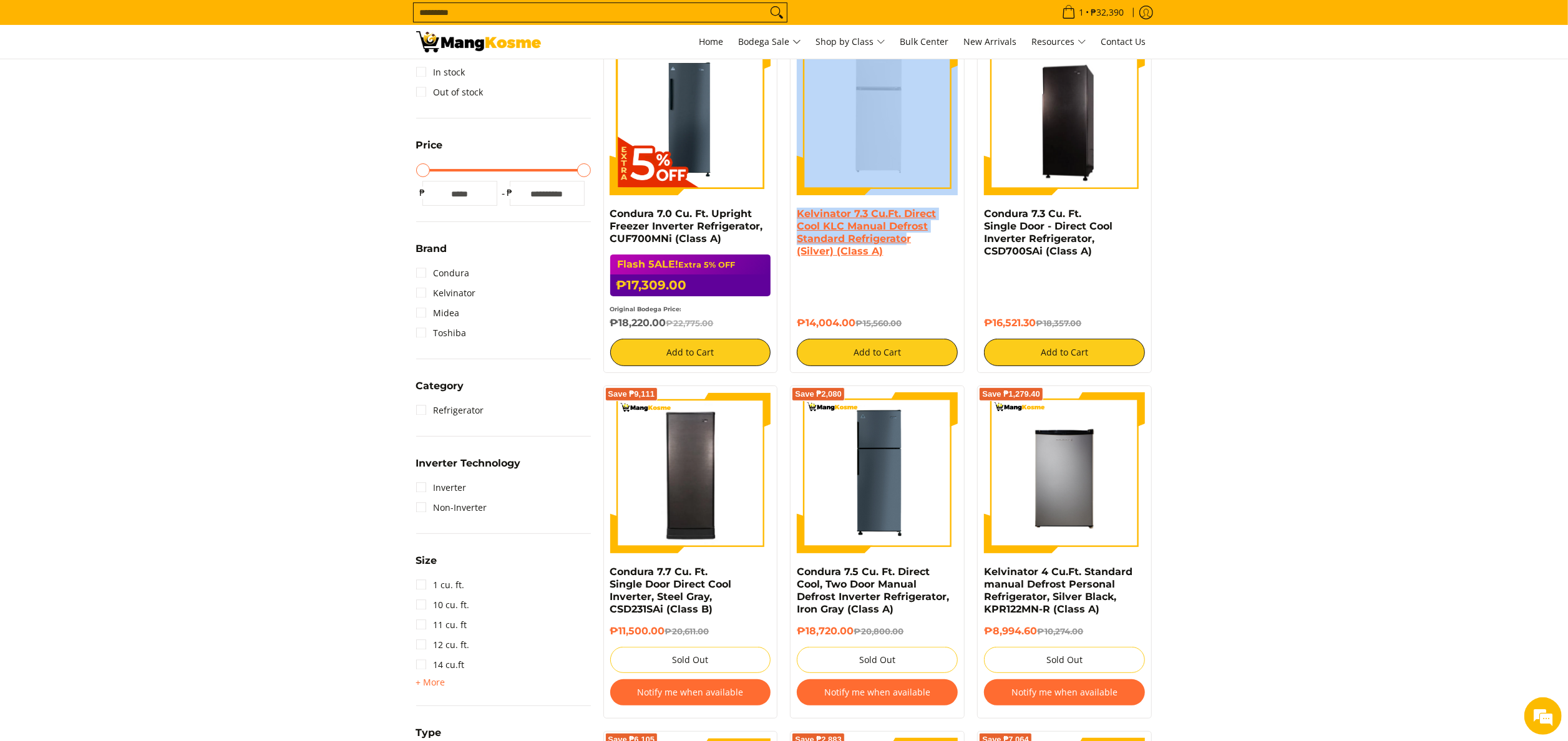
drag, startPoint x: 793, startPoint y: 206, endPoint x: 907, endPoint y: 245, distance: 120.5
click at [907, 245] on div "Save ₱1,556 Kelvinator 7.3 Cu.Ft. Direct Cool KLC Manual Defrost Standard Refri…" at bounding box center [877, 200] width 175 height 346
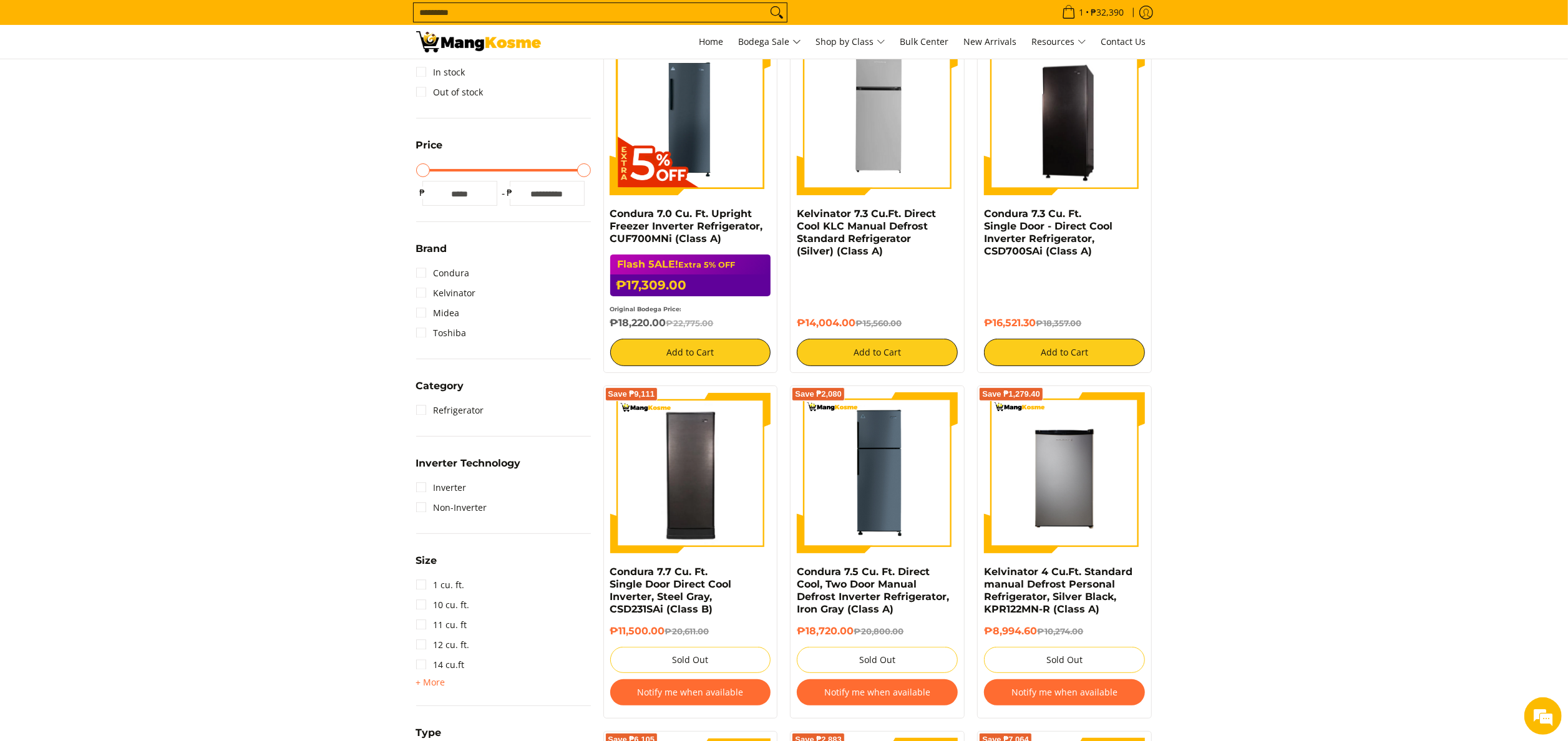
drag, startPoint x: 907, startPoint y: 245, endPoint x: 907, endPoint y: 259, distance: 14.0
click at [907, 259] on div "Kelvinator 7.3 Cu.Ft. Direct Cool KLC Manual Defrost Standard Refrigerator (Sil…" at bounding box center [878, 237] width 161 height 60
copy link "Kelvinator 7.3 Cu.Ft. Direct Cool KLC Manual Defrost Standard Refrigerator (Sil…"
drag, startPoint x: 907, startPoint y: 262, endPoint x: 796, endPoint y: 215, distance: 120.5
click at [796, 215] on div "Save ₱1,556 Kelvinator 7.3 Cu.Ft. Direct Cool KLC Manual Defrost Standard Refri…" at bounding box center [877, 200] width 175 height 346
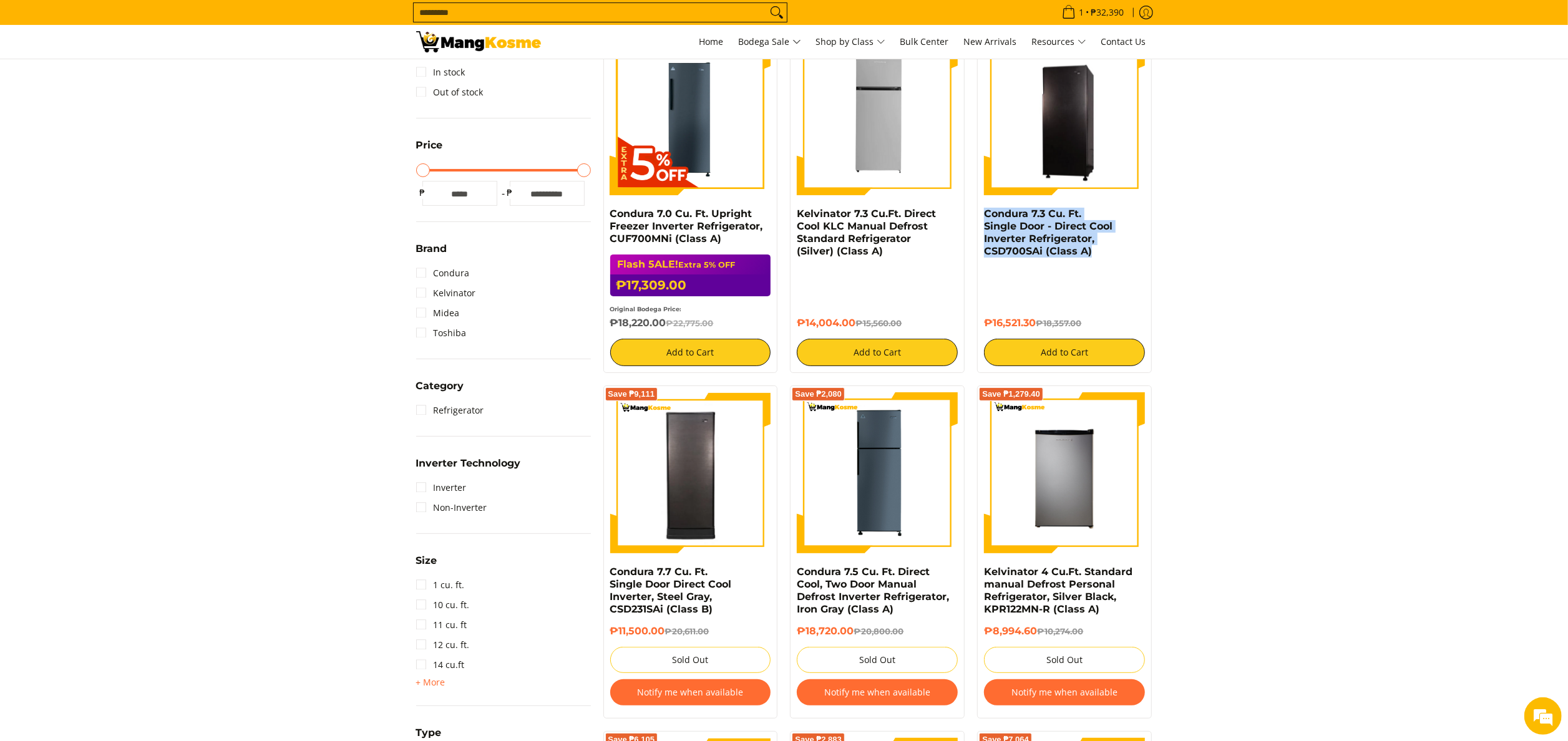
copy link "Condura 7.3 Cu. Ft. Single Door - Direct Cool Inverter Refrigerator, CSD700SAi …"
drag, startPoint x: 982, startPoint y: 214, endPoint x: 1096, endPoint y: 255, distance: 121.1
click at [1096, 255] on div "Save ₱1,835.70 Condura 7.3 Cu. Ft. Single Door - Direct Cool Inverter Refrigera…" at bounding box center [1064, 200] width 175 height 346
drag, startPoint x: 983, startPoint y: 329, endPoint x: 1037, endPoint y: 329, distance: 54.0
click at [1037, 329] on div "Save ₱1,835.70 Condura 7.3 Cu. Ft. Single Door - Direct Cool Inverter Refrigera…" at bounding box center [1064, 200] width 175 height 346
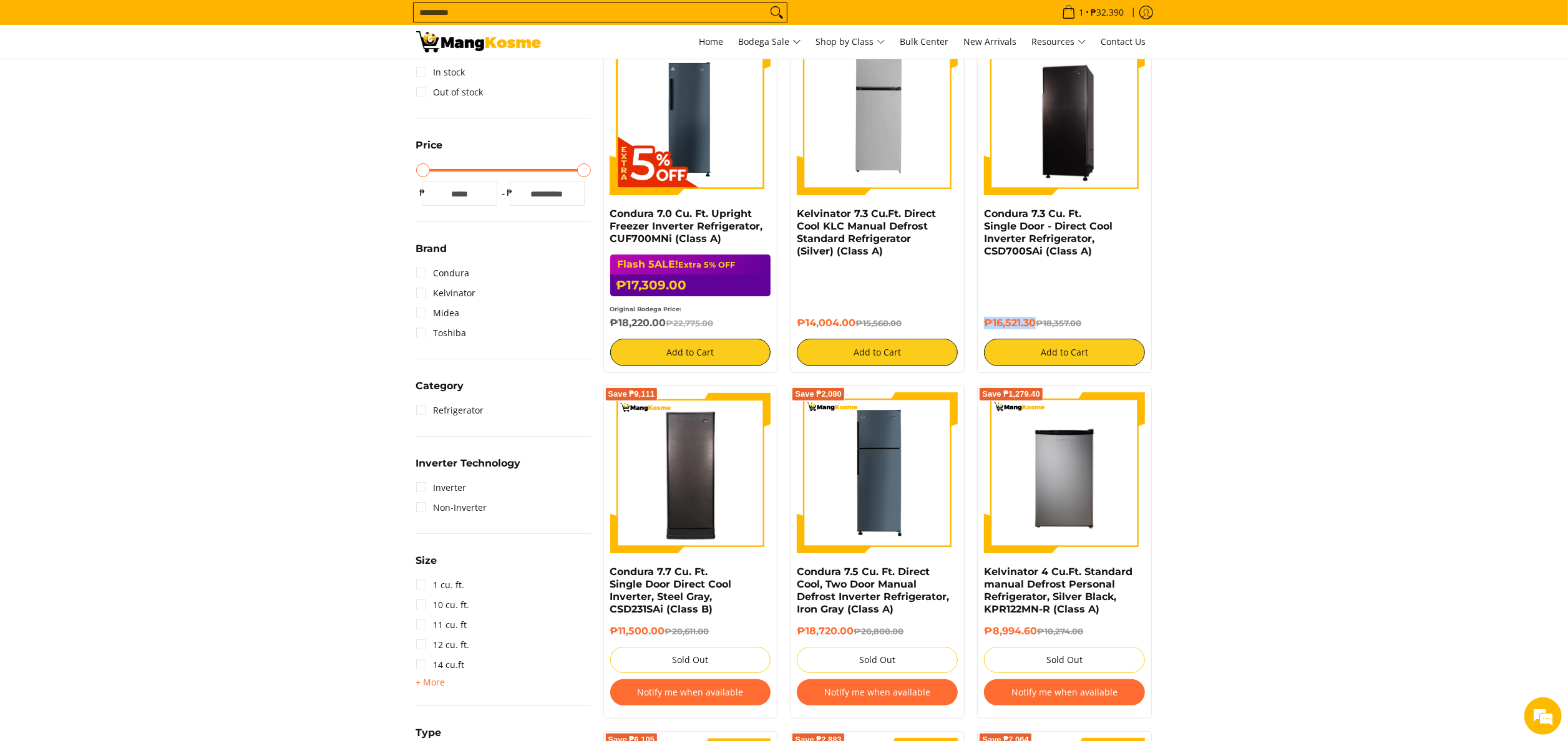
copy h6 "₱16,521.30"
drag, startPoint x: 793, startPoint y: 320, endPoint x: 855, endPoint y: 321, distance: 62.0
click at [855, 321] on div "Save ₱1,556 Kelvinator 7.3 Cu.Ft. Direct Cool KLC Manual Defrost Standard Refri…" at bounding box center [877, 200] width 175 height 346
copy h6 "₱14,004.00"
drag, startPoint x: 610, startPoint y: 327, endPoint x: 672, endPoint y: 335, distance: 62.5
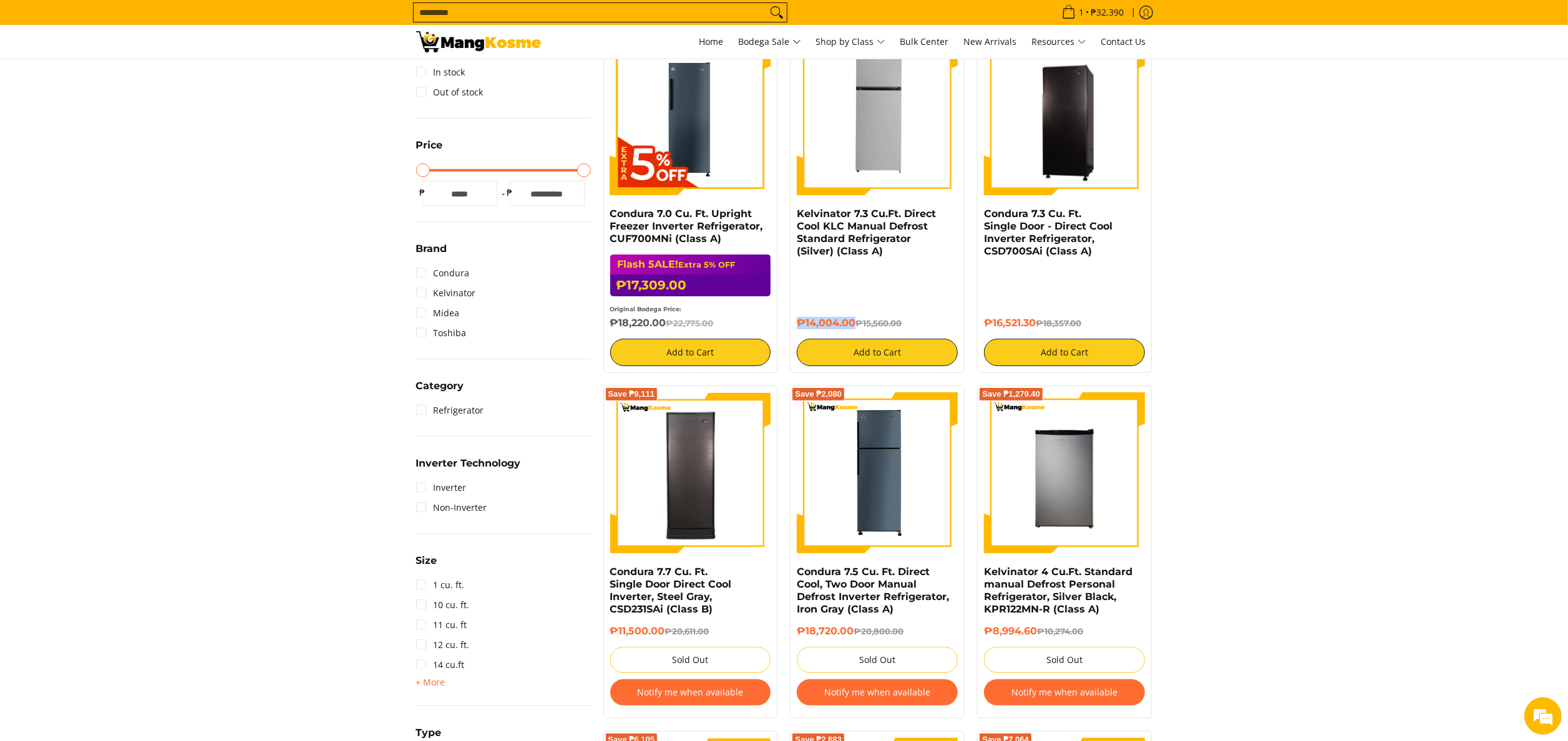
click at [672, 335] on div "Flash 5ALE! Extra 5% OFF ₱17,309.00 ₱22,775.00 Original Bodega Price: ₱18,220.0…" at bounding box center [690, 310] width 161 height 112
copy h6 "₱18,220.00"
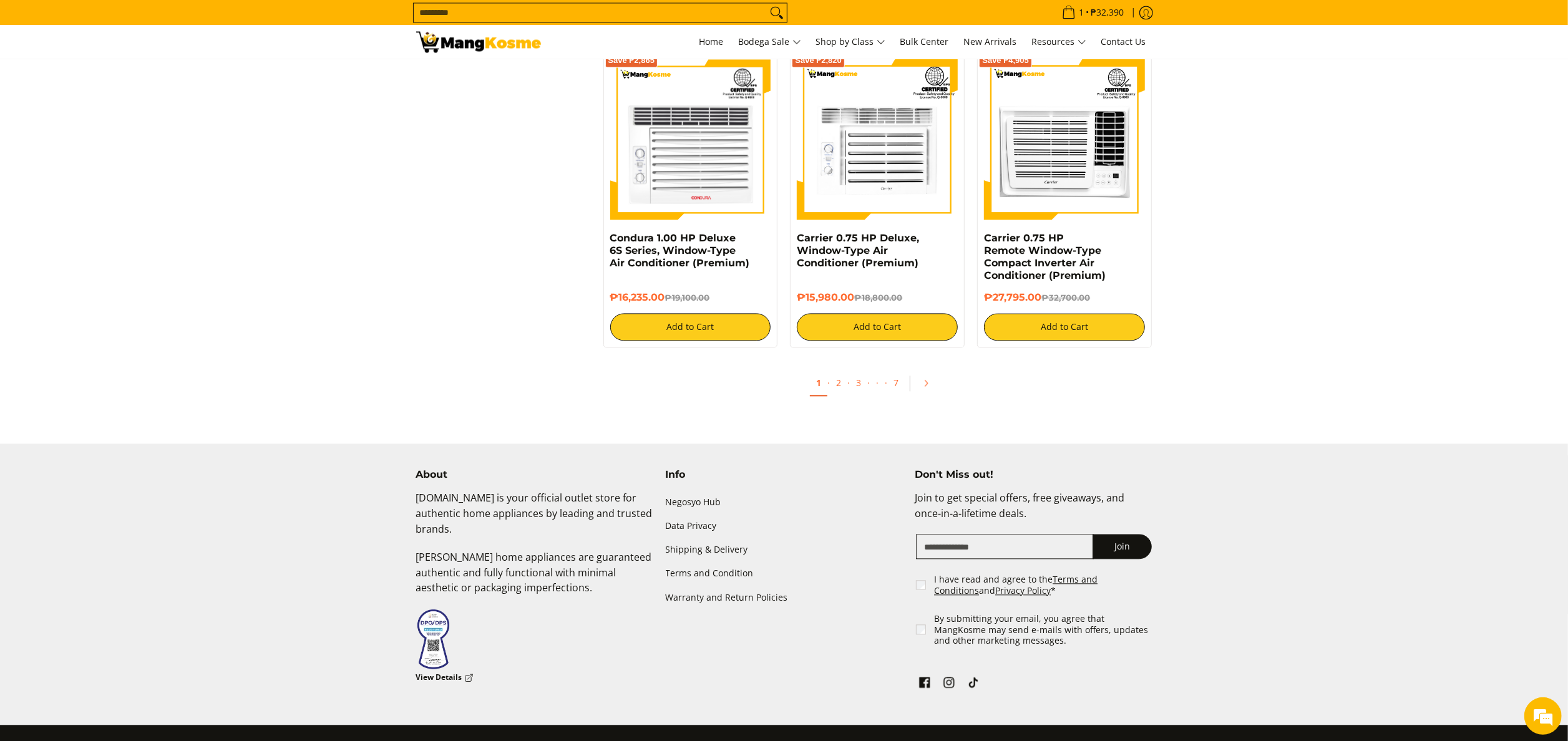
scroll to position [2615, 0]
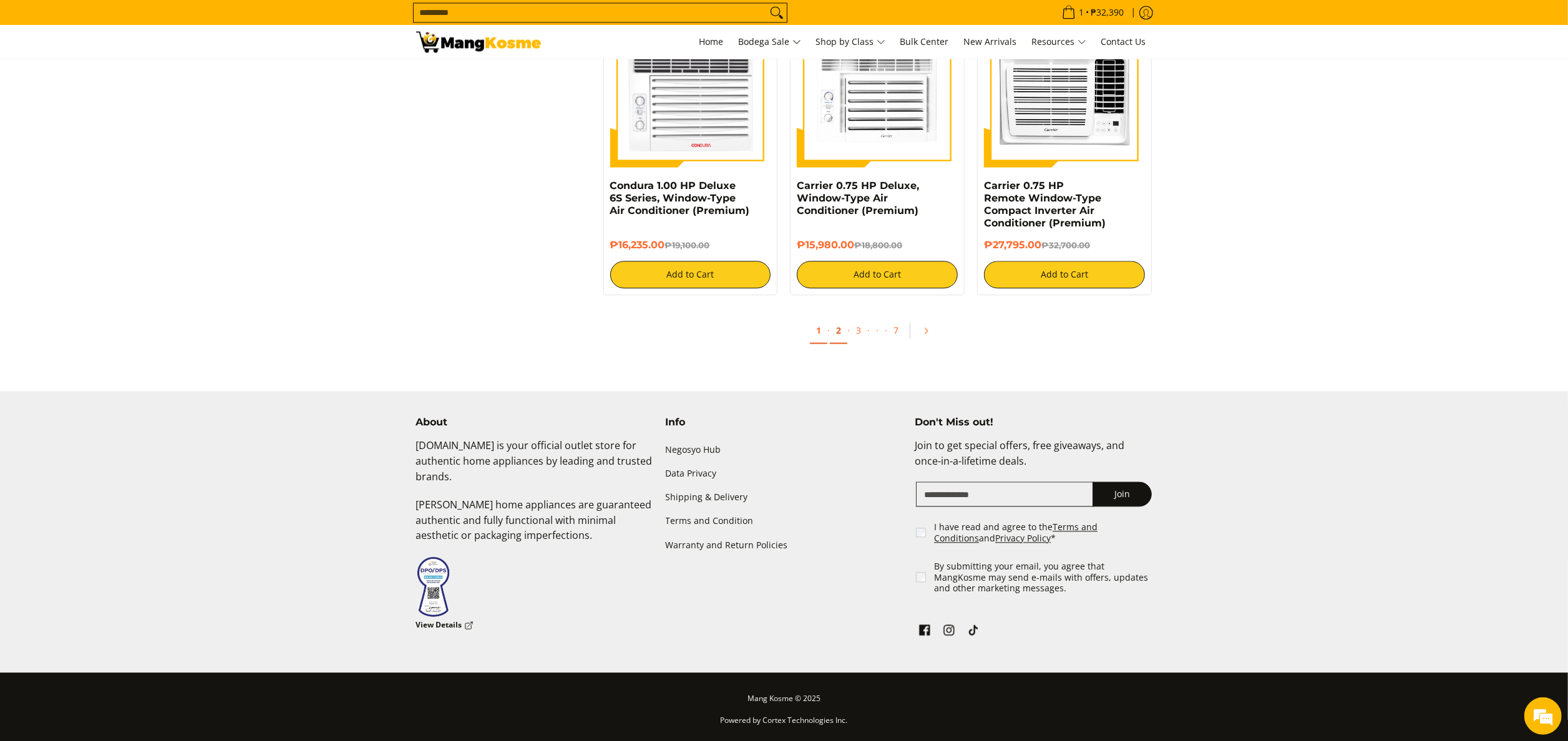
click at [839, 335] on link "2" at bounding box center [839, 331] width 17 height 26
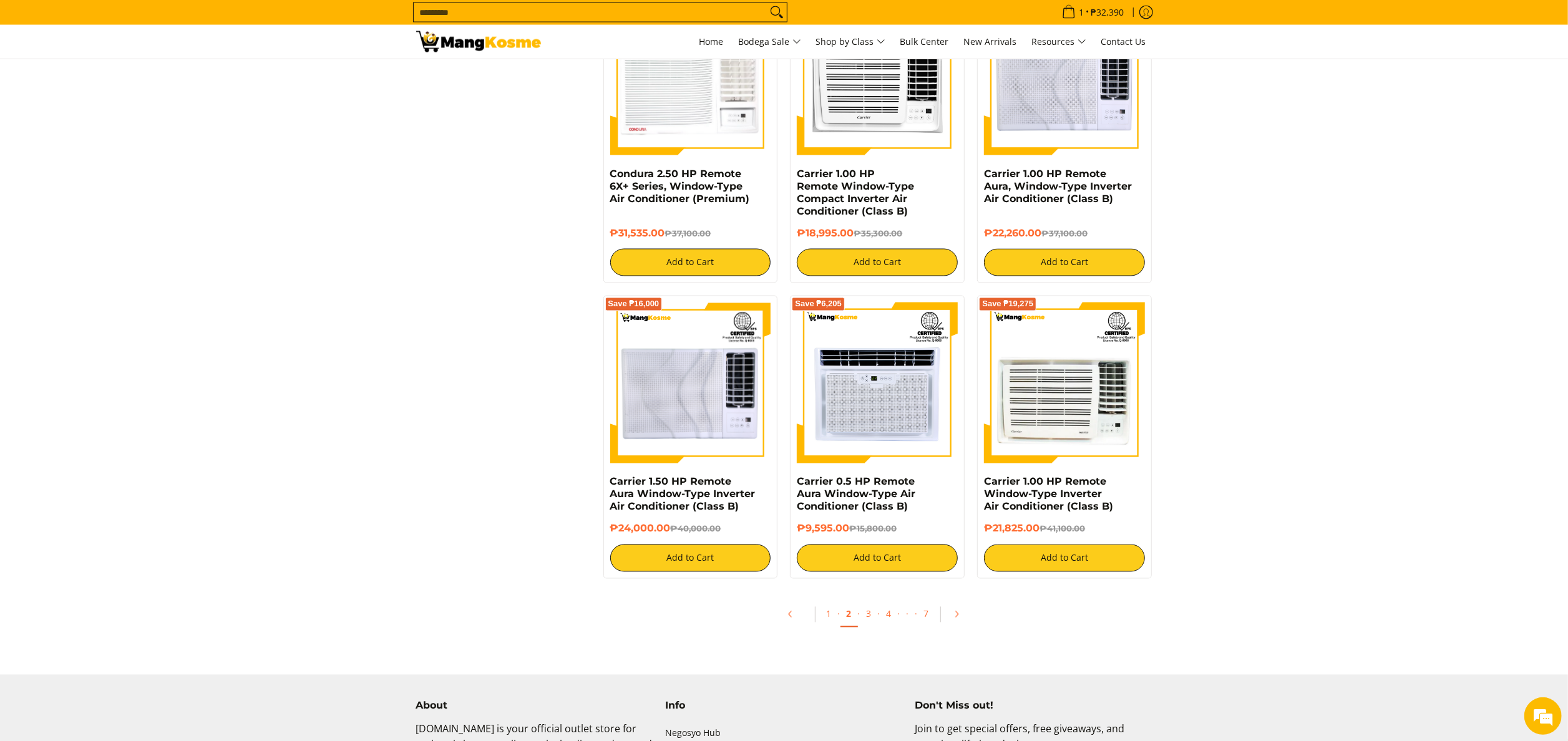
scroll to position [2120, 0]
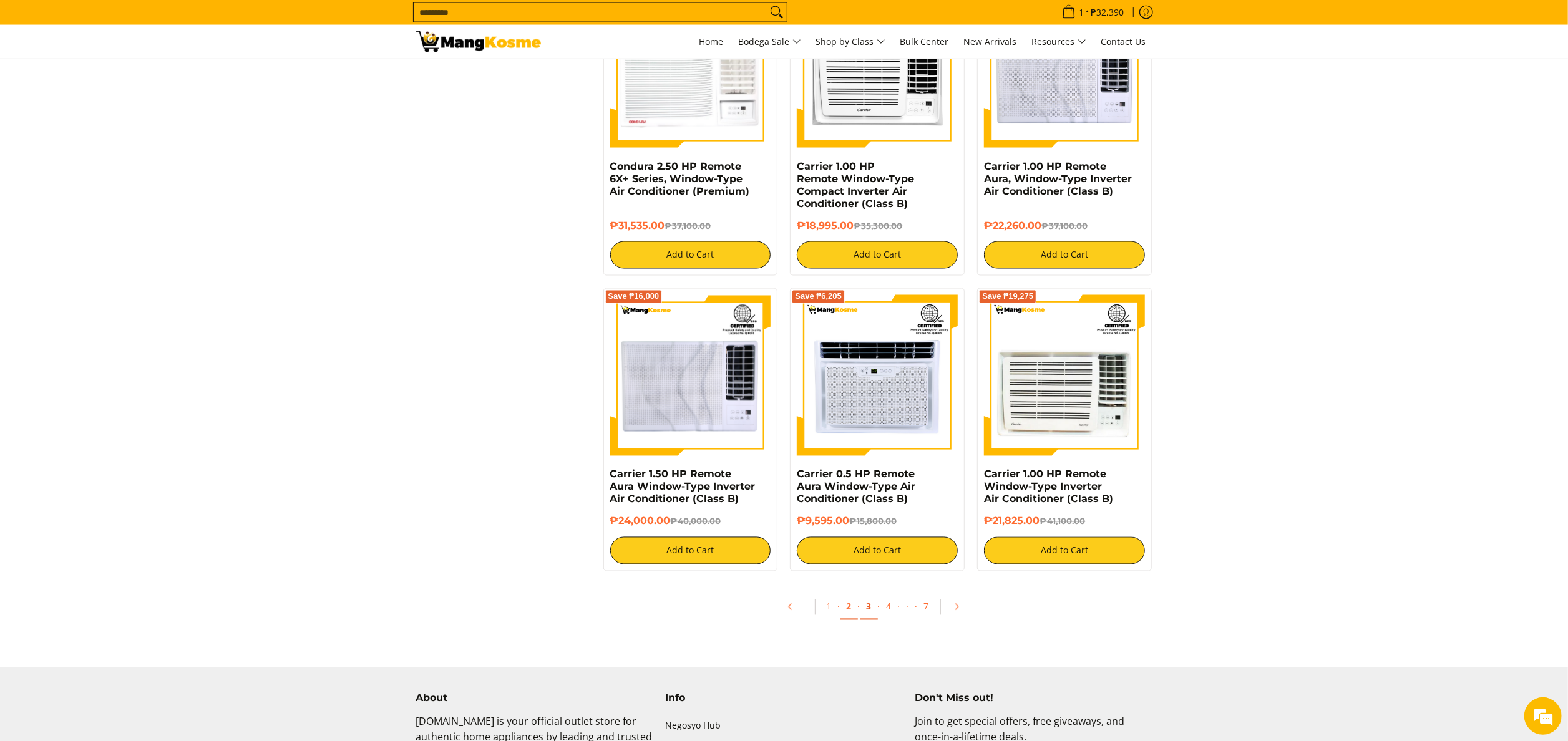
click at [872, 619] on link "3" at bounding box center [869, 607] width 17 height 26
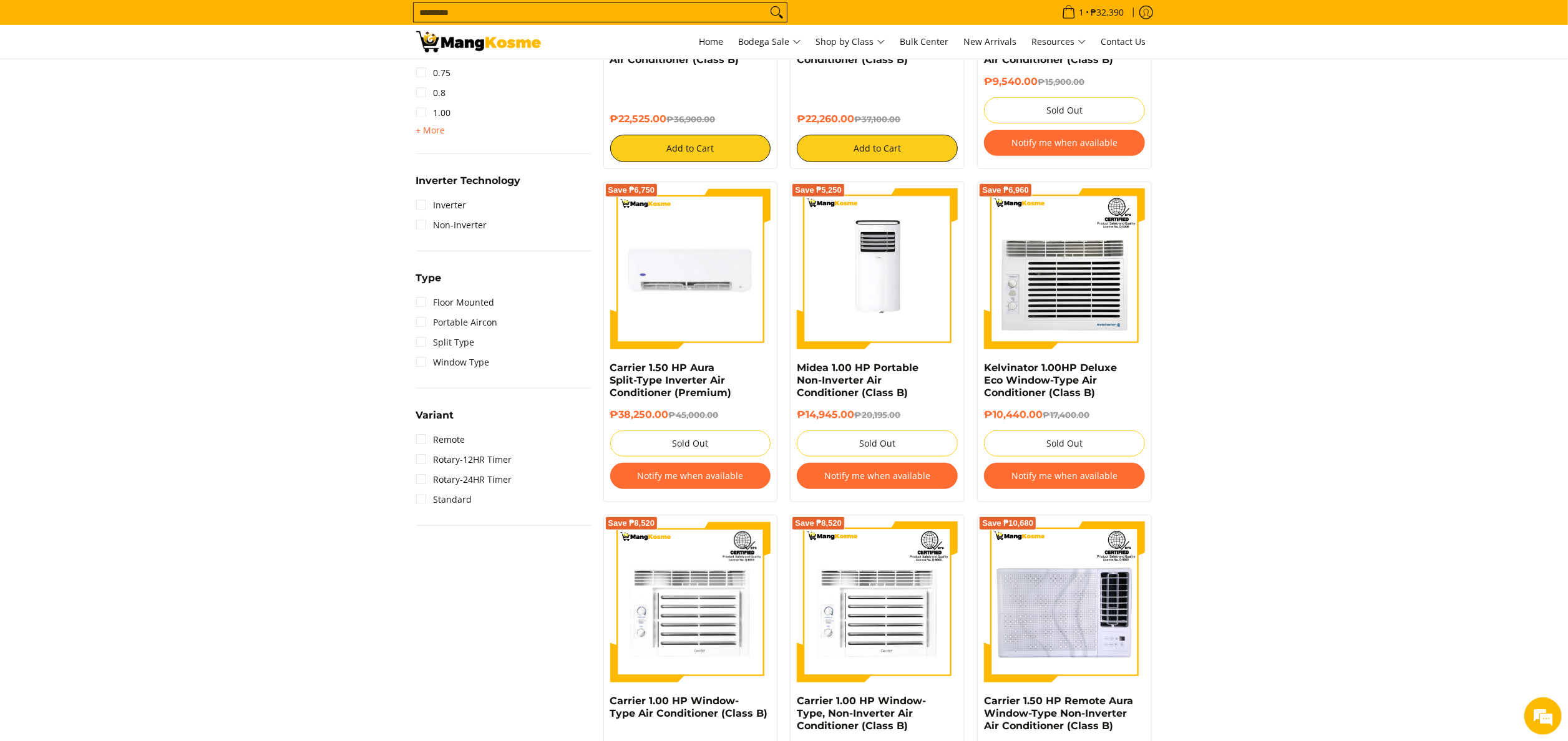
scroll to position [499, 0]
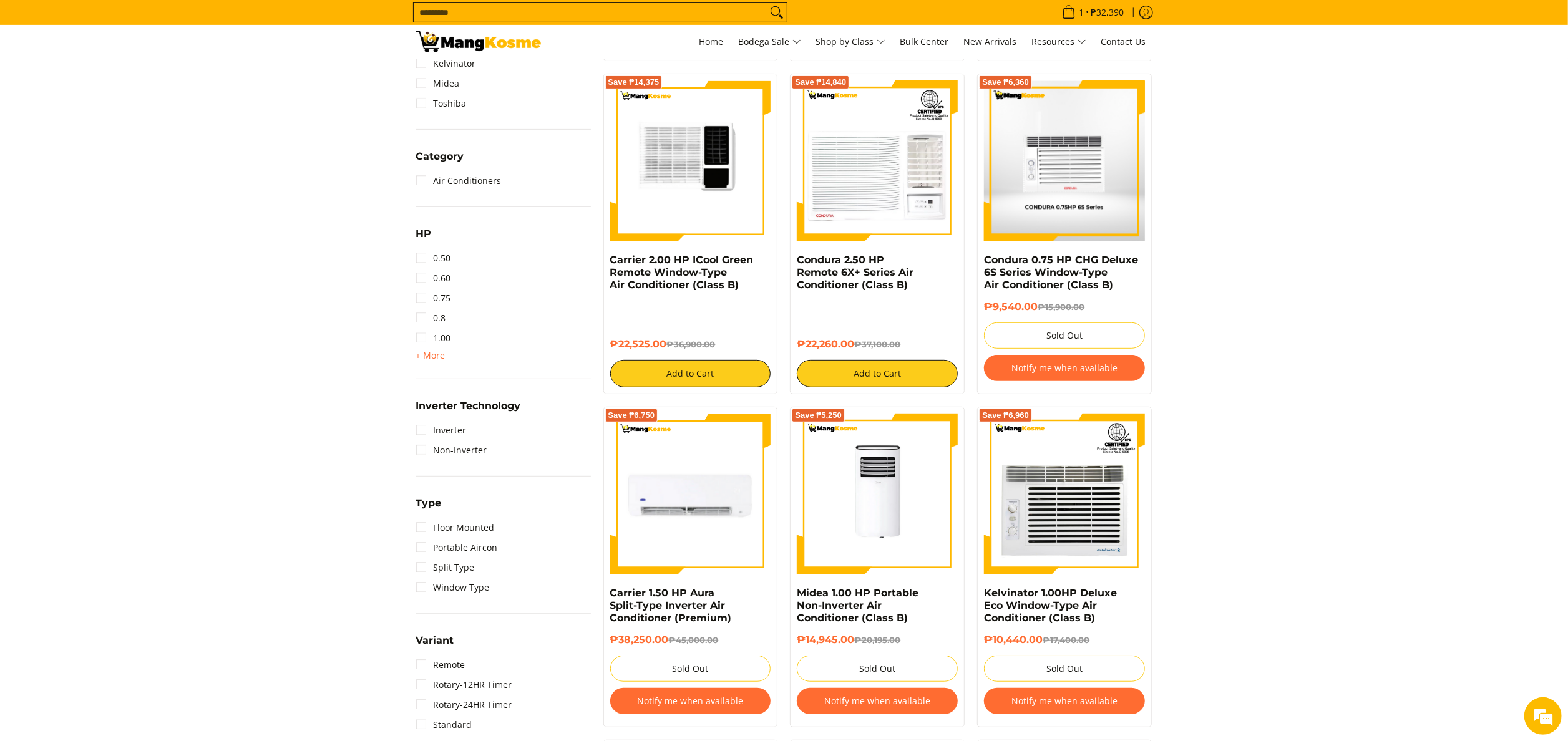
click at [456, 46] on img at bounding box center [479, 42] width 125 height 21
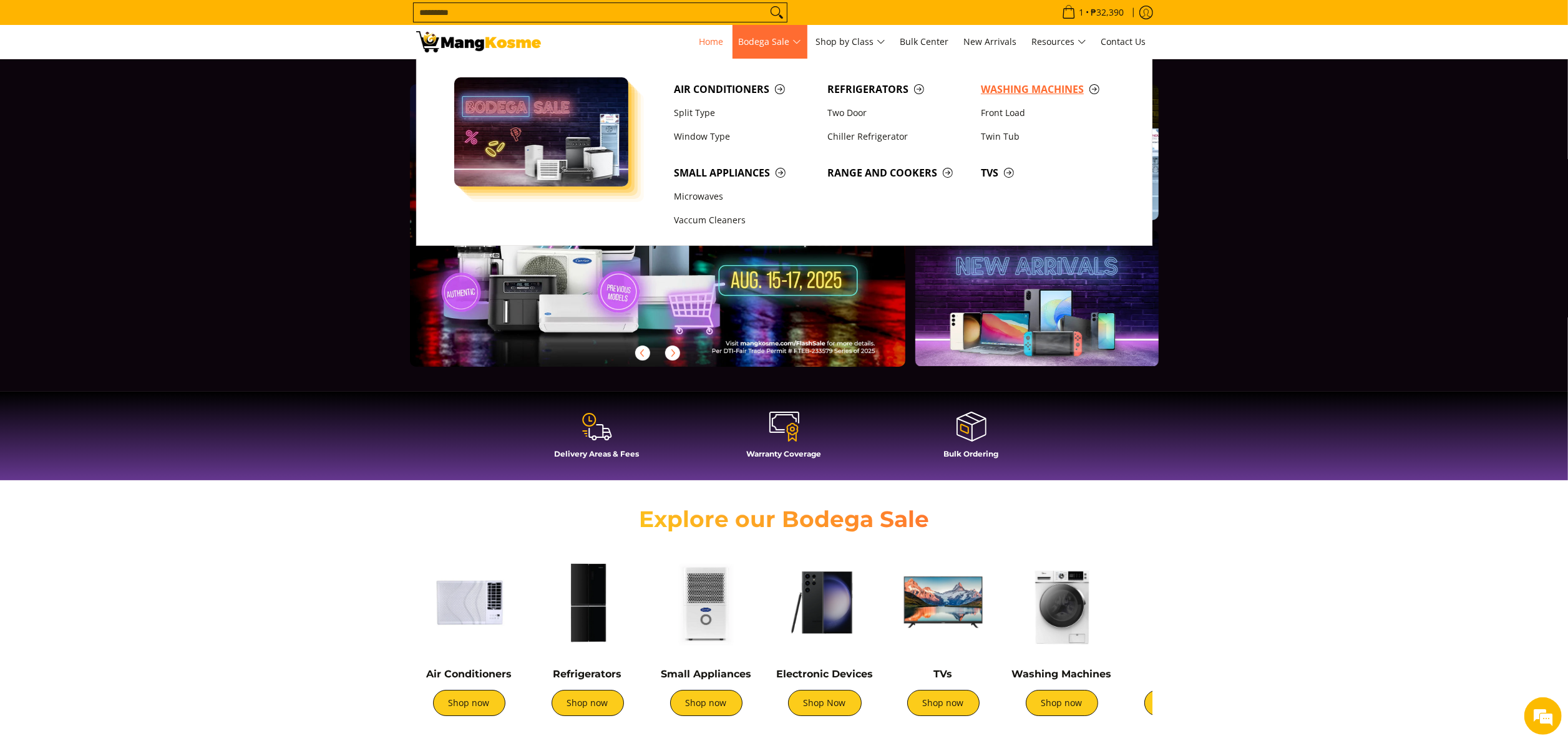
click at [1046, 93] on span "Washing Machines" at bounding box center [1051, 89] width 141 height 15
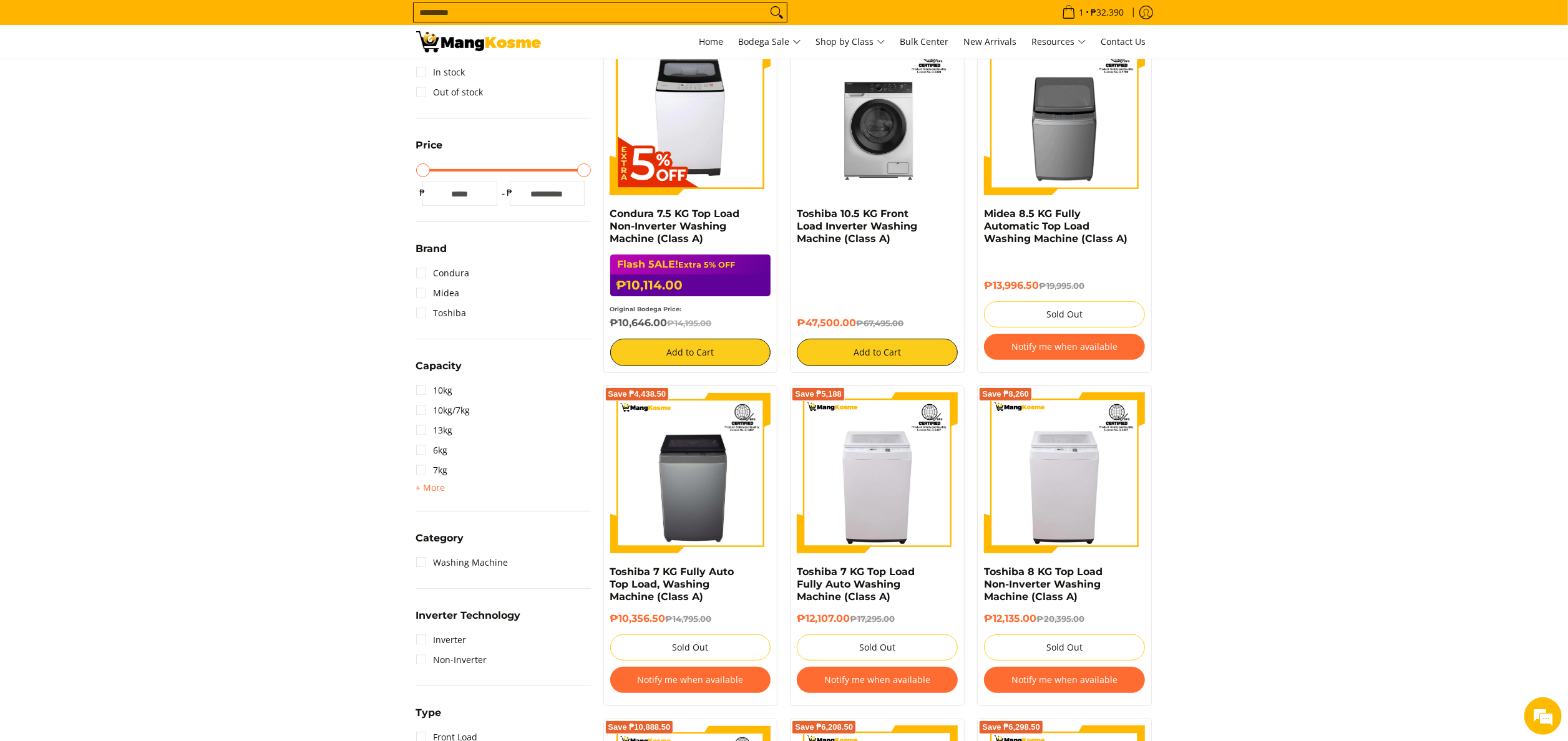
drag, startPoint x: 795, startPoint y: 217, endPoint x: 858, endPoint y: 324, distance: 124.2
click at [858, 324] on div "Save ₱19,995 Toshiba 10.5 KG Front Load Inverter Washing Machine (Class A) ₱47,…" at bounding box center [877, 200] width 175 height 346
copy div "Toshiba 10.5 KG Front Load Inverter Washing Machine (Class A) ₱47,500.00"
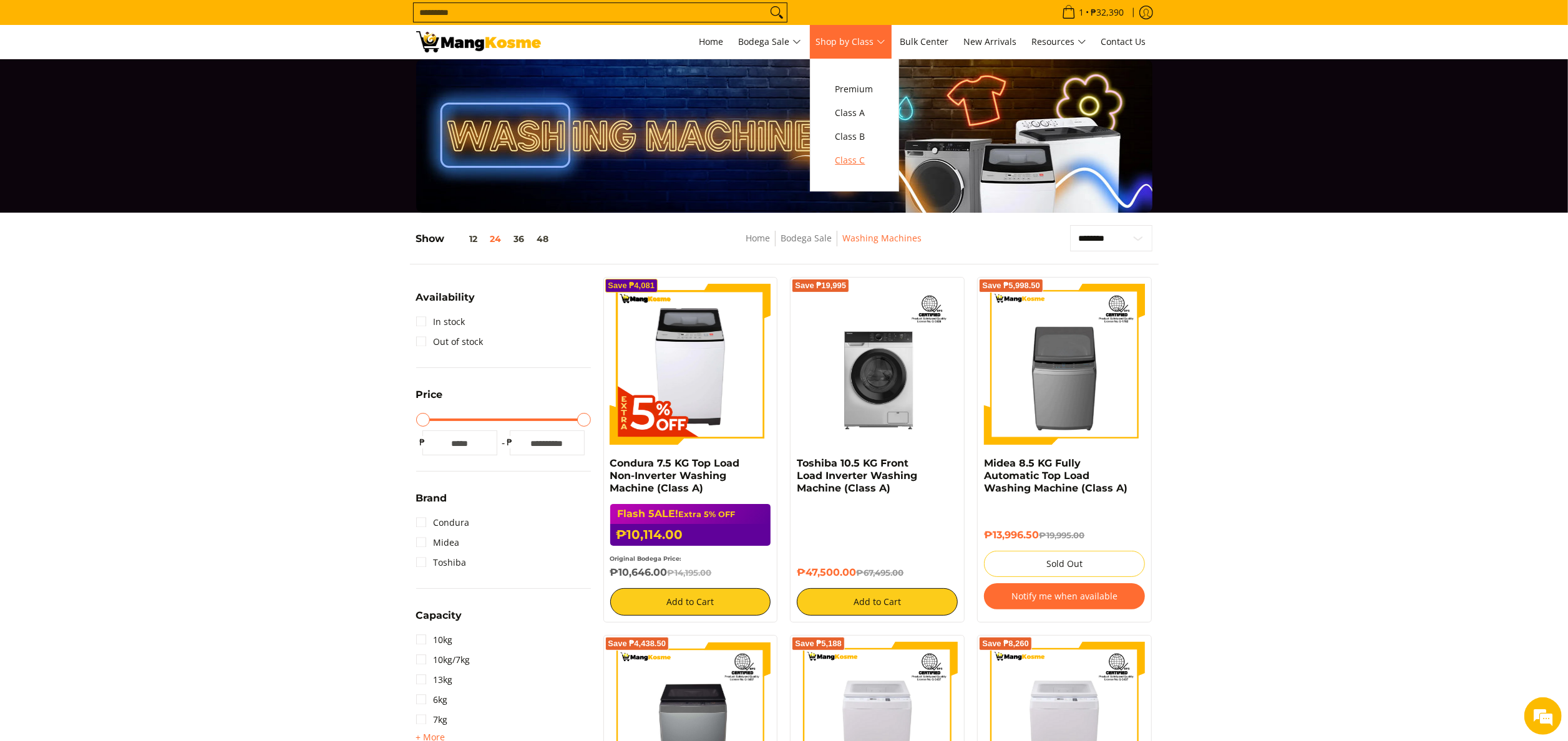
click at [874, 148] on link "Class C" at bounding box center [854, 160] width 50 height 24
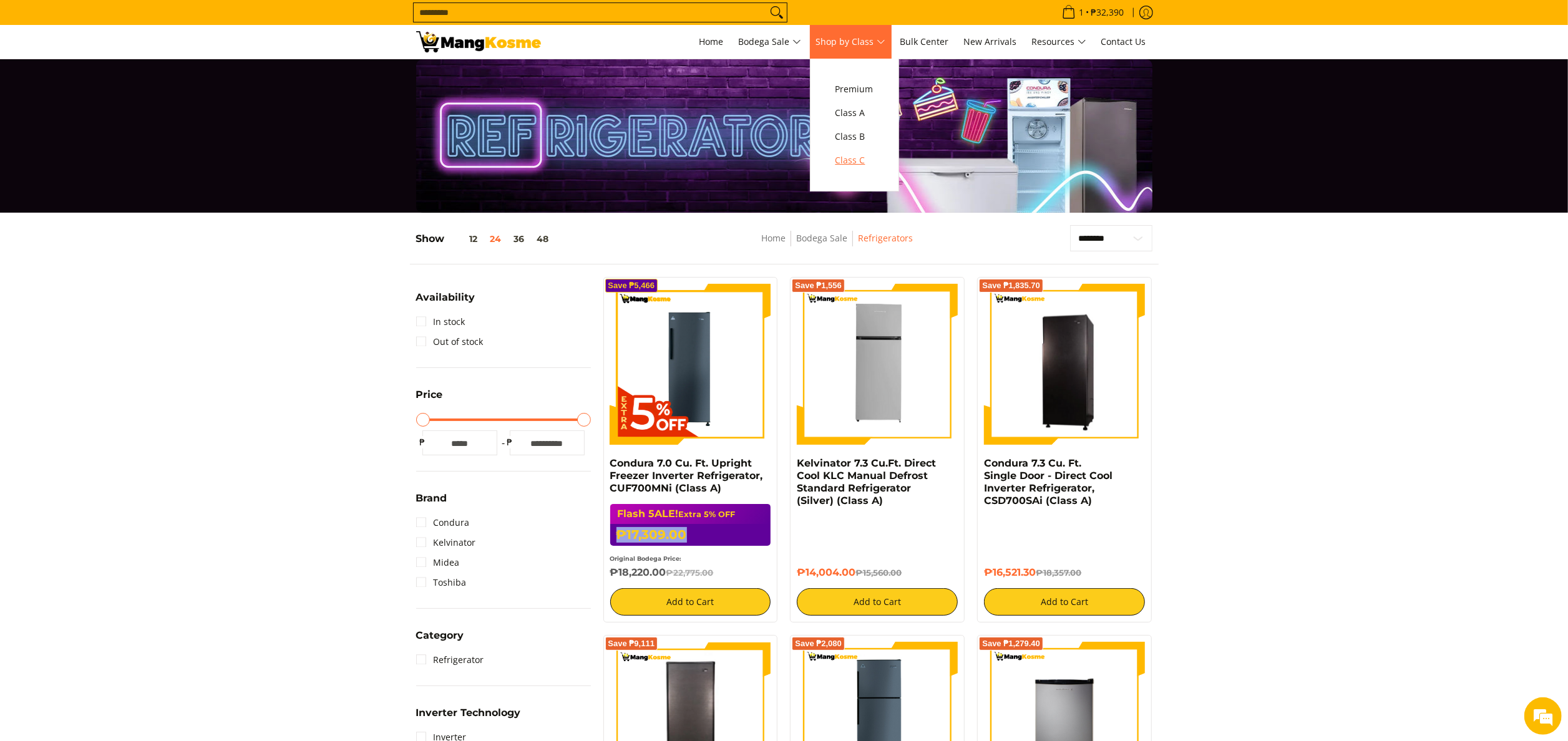
click at [874, 156] on span "Class C" at bounding box center [855, 161] width 38 height 15
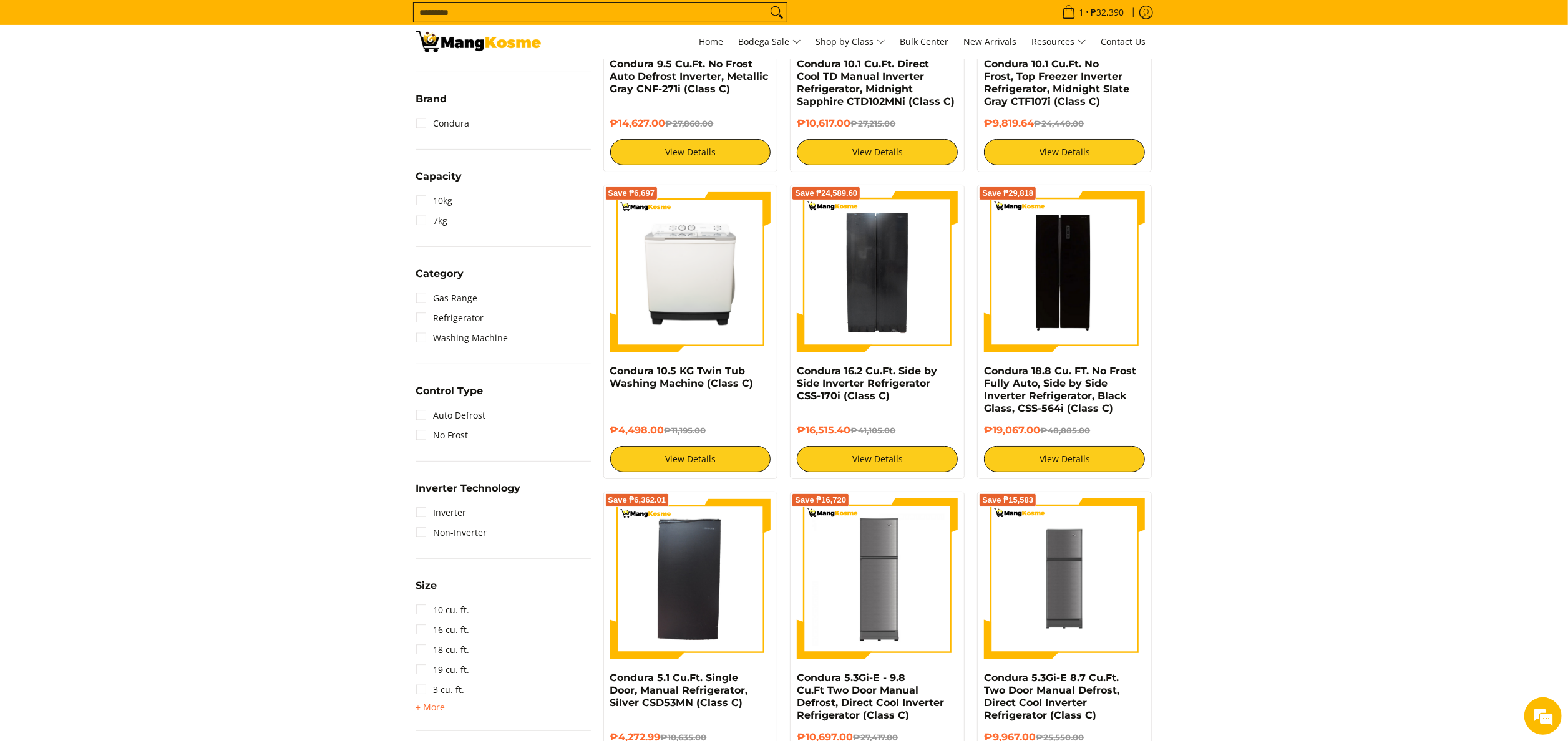
scroll to position [624, 0]
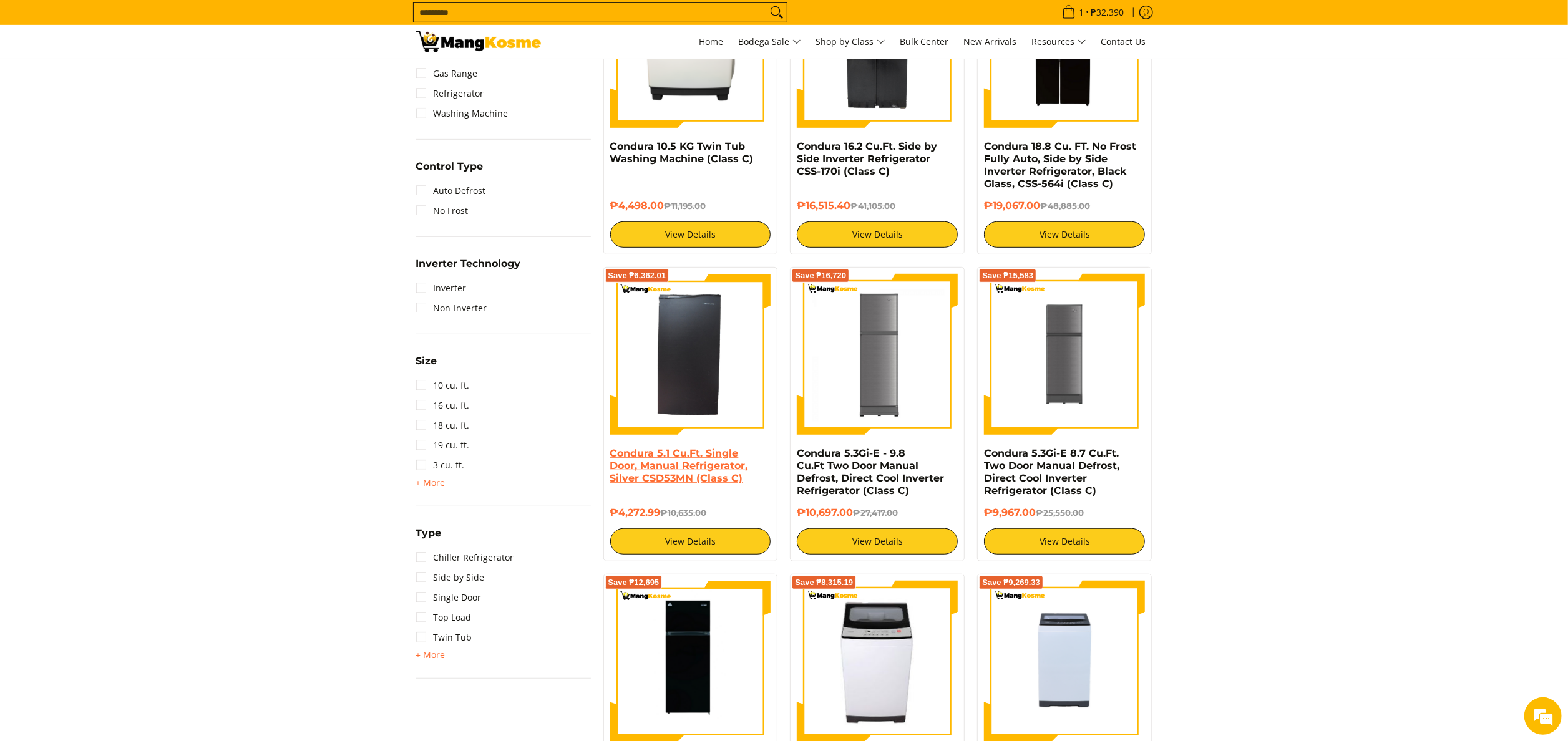
click at [702, 472] on link "Condura 5.1 Cu.Ft. Single Door, Manual Refrigerator, Silver CSD53MN (Class C)" at bounding box center [679, 465] width 138 height 37
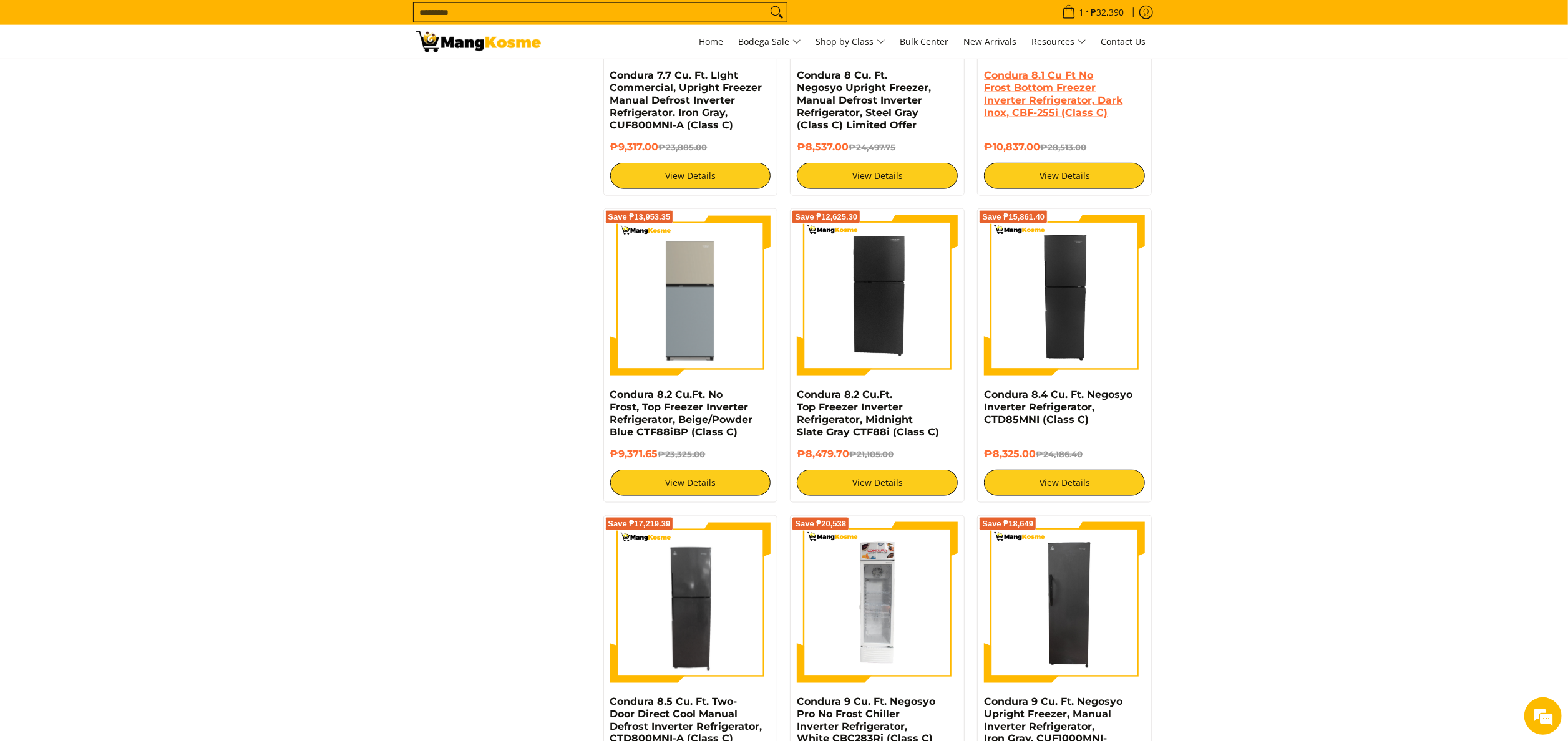
scroll to position [1622, 0]
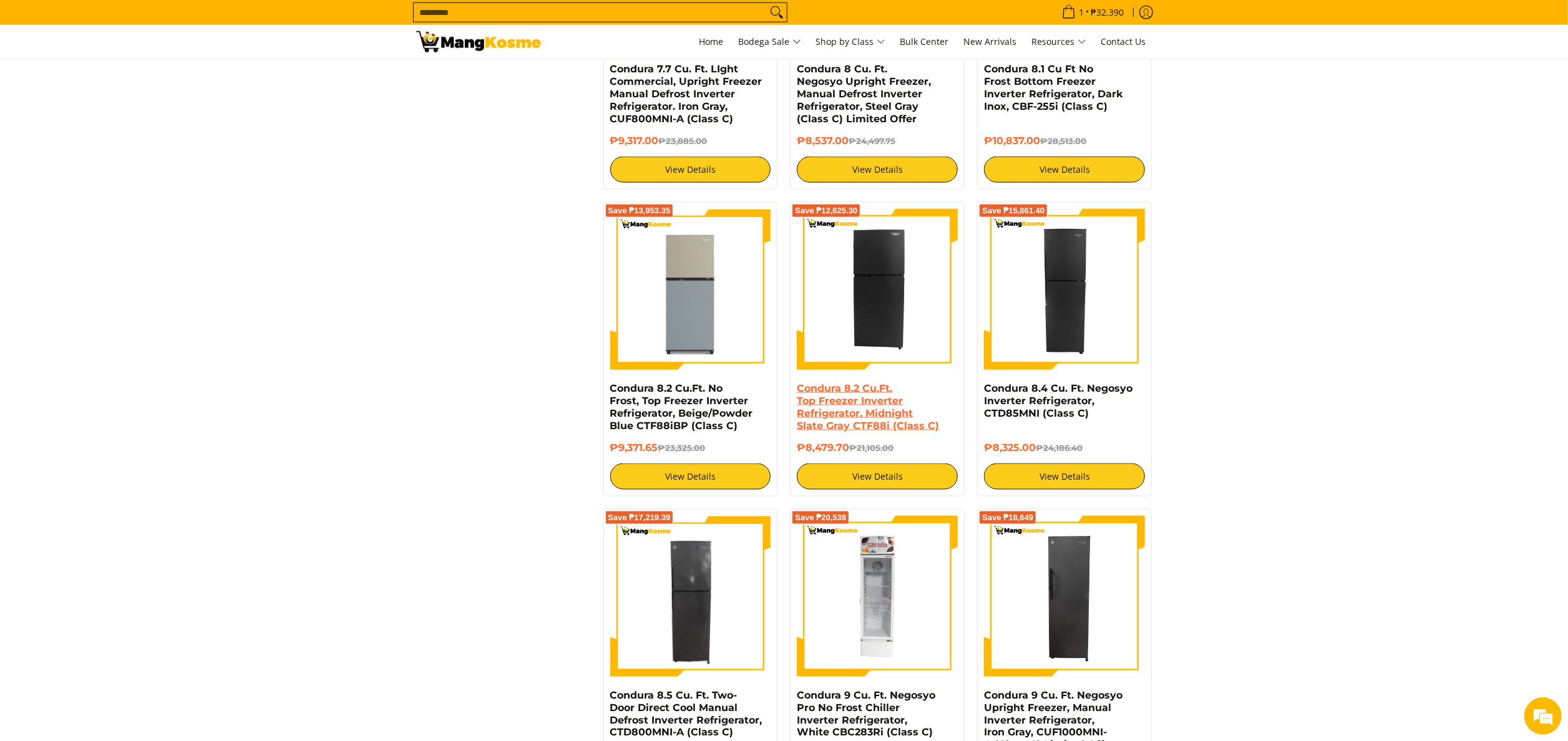
click at [872, 405] on link "Condura 8.2 Cu.Ft. Top Freezer Inverter Refrigerator, Midnight Slate Gray CTF88…" at bounding box center [868, 406] width 142 height 49
